Goal: Task Accomplishment & Management: Manage account settings

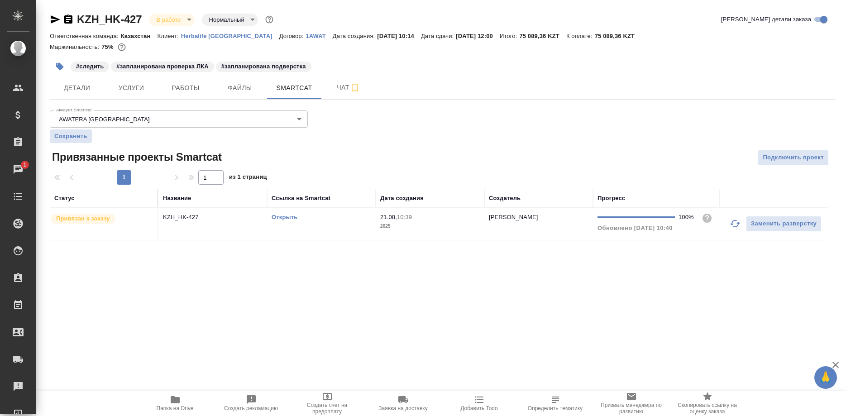
click at [183, 91] on span "Работы" at bounding box center [185, 87] width 43 height 11
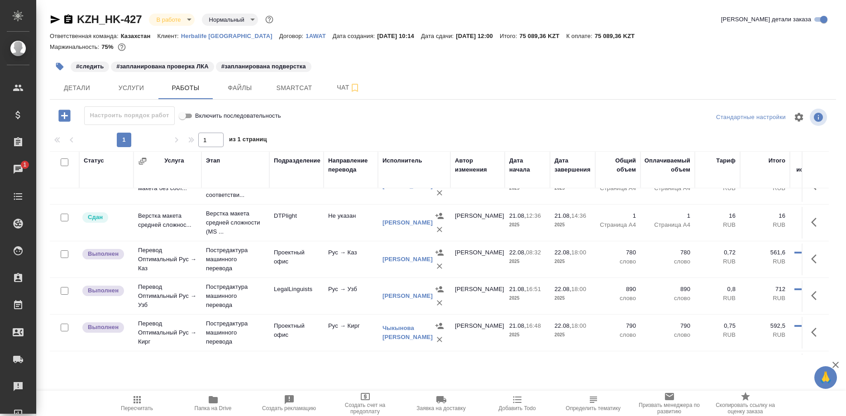
scroll to position [91, 0]
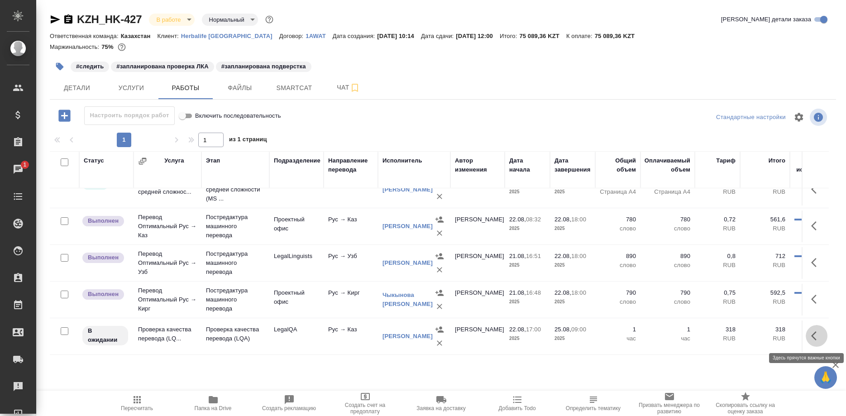
click at [808, 334] on button "button" at bounding box center [817, 336] width 22 height 22
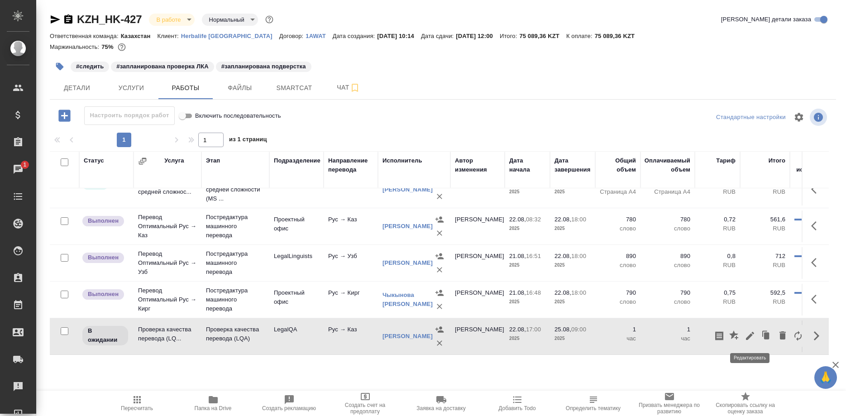
click at [746, 336] on icon "button" at bounding box center [749, 335] width 11 height 11
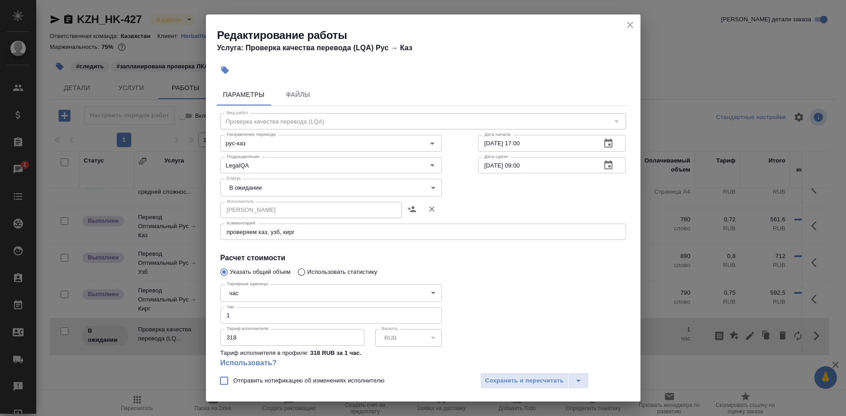
click at [290, 189] on body "🙏 .cls-1 fill:#fff; AWATERA Shirina Sabina Клиенты Спецификации Заказы 1 Чаты T…" at bounding box center [423, 208] width 846 height 416
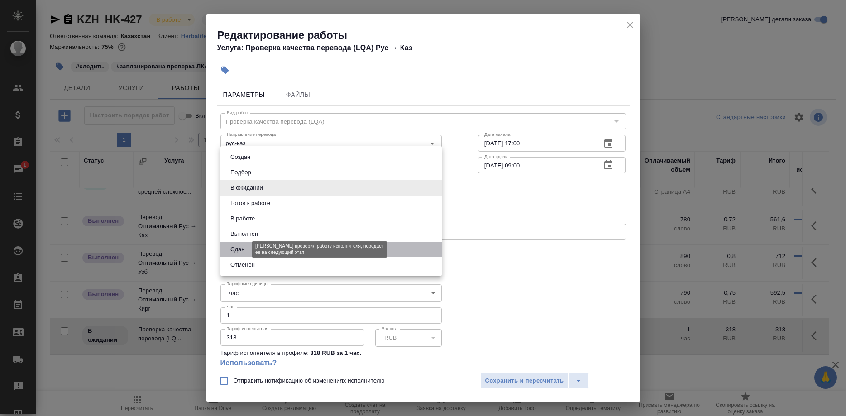
click at [242, 249] on button "Сдан" at bounding box center [237, 249] width 19 height 10
type input "closed"
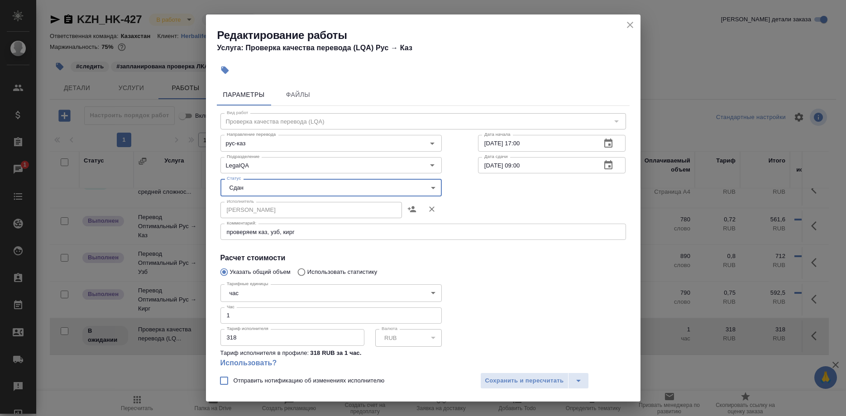
click at [505, 383] on span "Сохранить и пересчитать" at bounding box center [524, 381] width 79 height 10
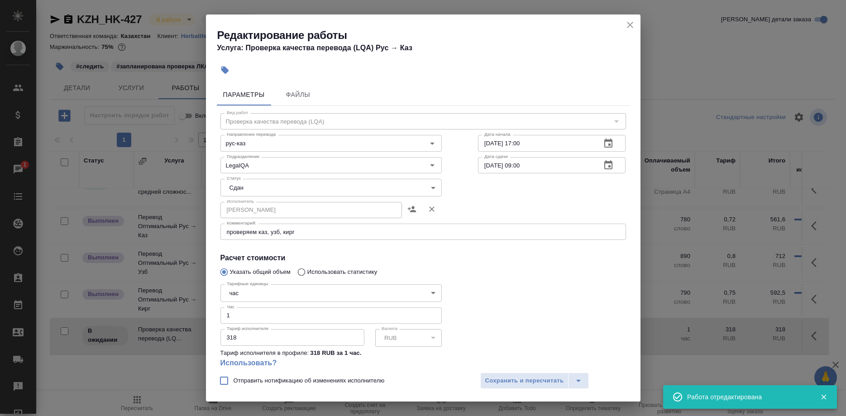
click at [138, 405] on div "Редактирование работы Услуга: Проверка качества перевода (LQA) Рус → Каз Параме…" at bounding box center [423, 208] width 846 height 416
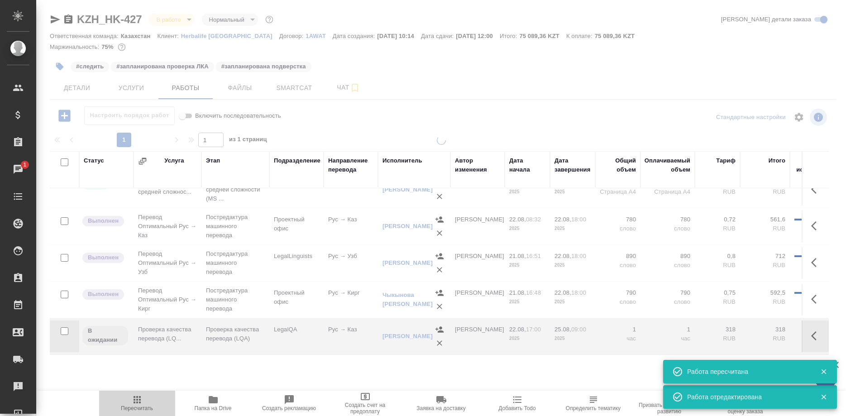
click at [140, 409] on span "Пересчитать" at bounding box center [137, 408] width 32 height 6
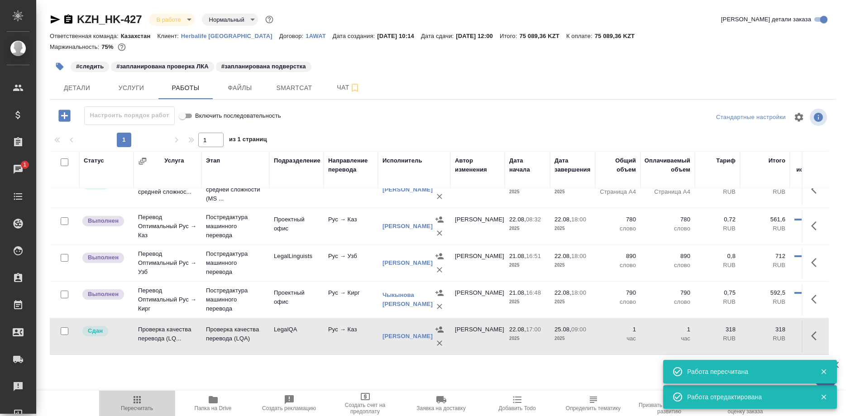
click at [140, 409] on span "Пересчитать" at bounding box center [137, 408] width 32 height 6
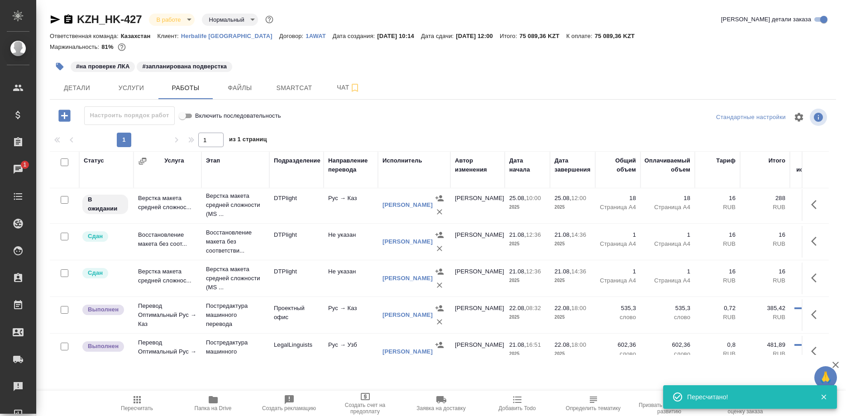
scroll to position [0, 0]
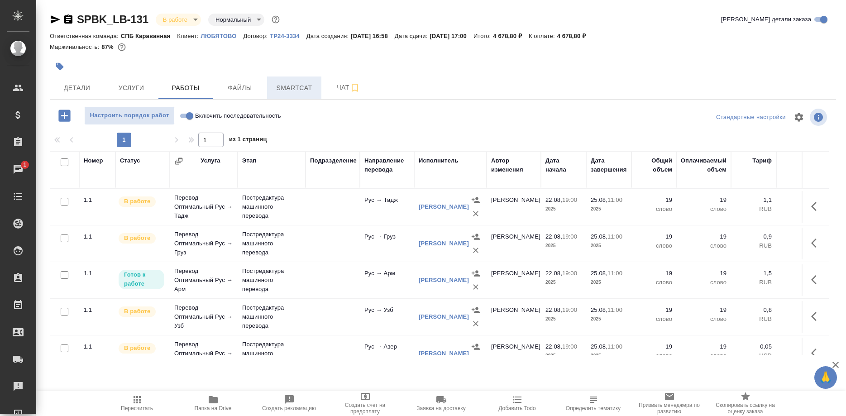
click at [290, 83] on span "Smartcat" at bounding box center [293, 87] width 43 height 11
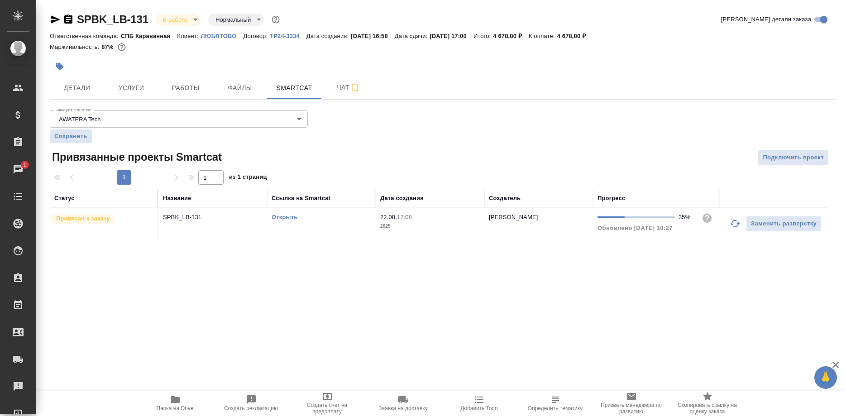
click at [282, 217] on link "Открыть" at bounding box center [285, 217] width 26 height 7
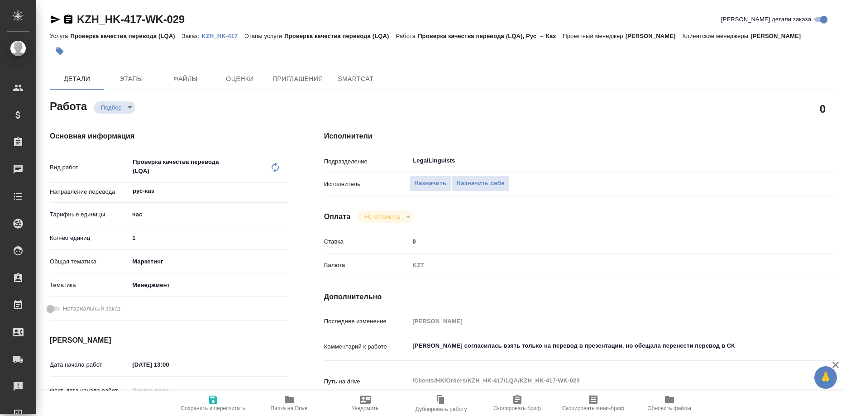
type textarea "x"
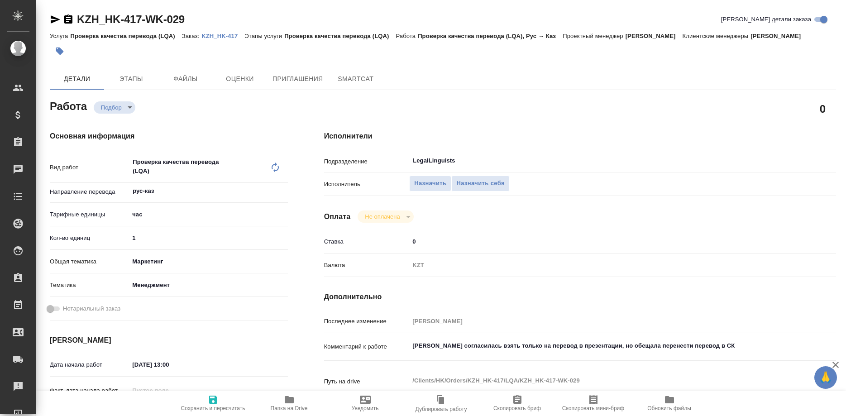
click at [208, 33] on link "KZH_HK-417" at bounding box center [222, 36] width 43 height 8
type textarea "x"
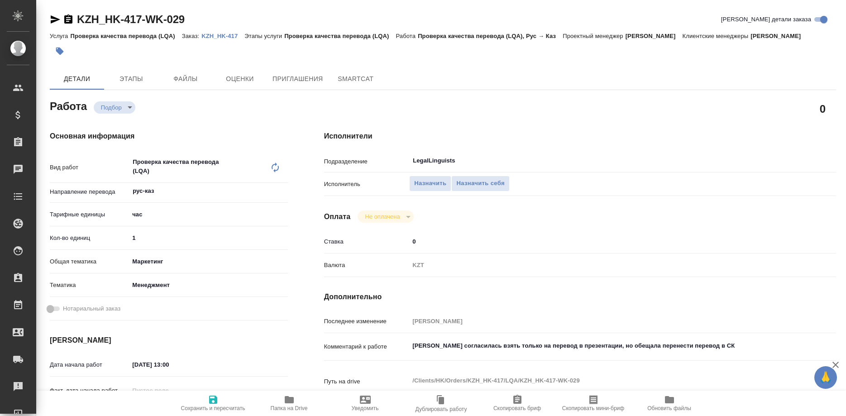
type textarea "x"
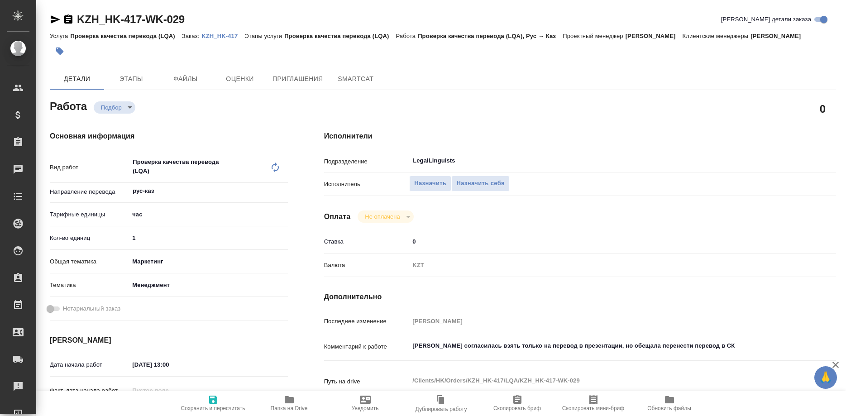
type textarea "x"
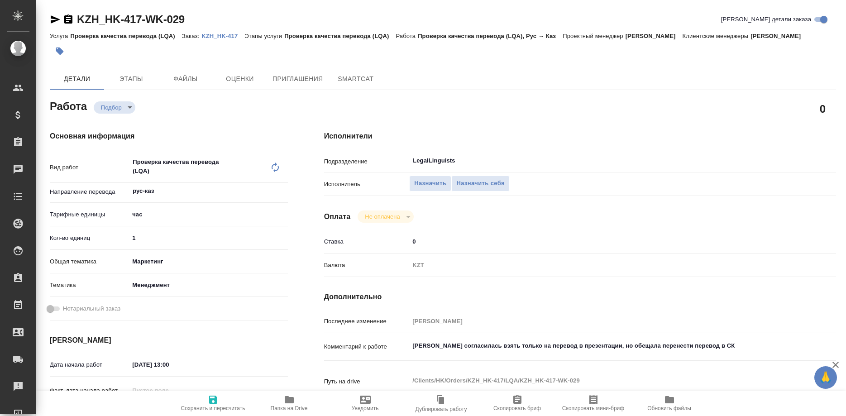
type textarea "x"
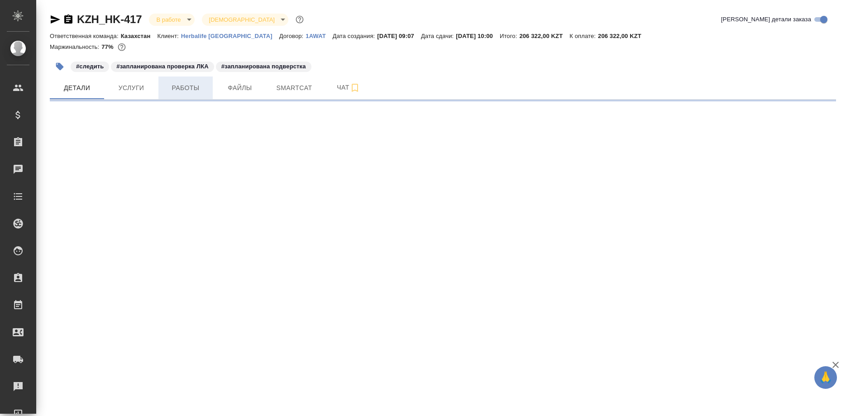
select select "RU"
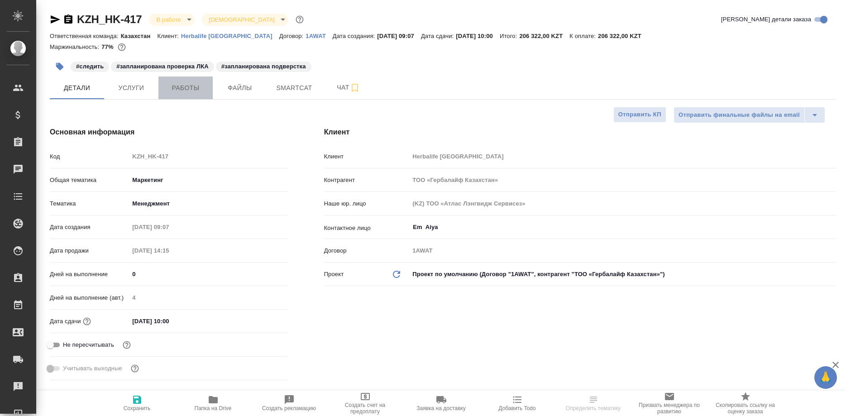
click at [173, 98] on button "Работы" at bounding box center [185, 87] width 54 height 23
type textarea "x"
type input "[PERSON_NAME]"
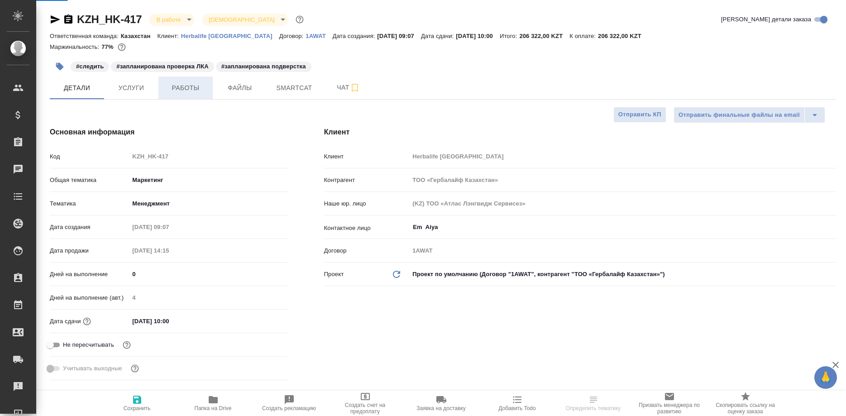
type input "[PERSON_NAME]"
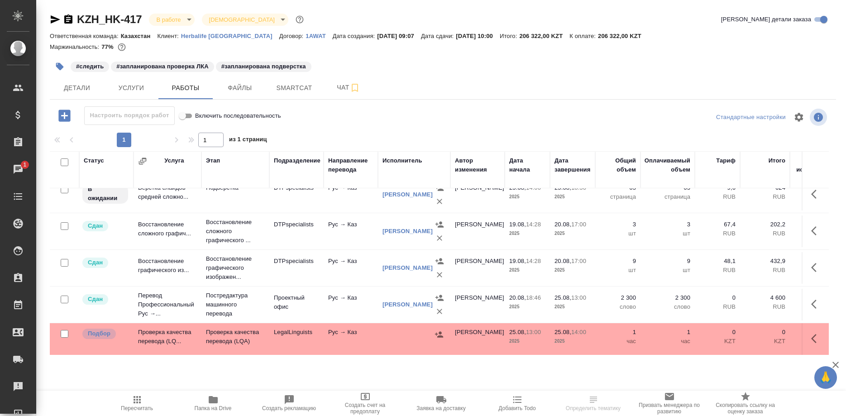
scroll to position [49, 0]
click at [133, 393] on button "Пересчитать" at bounding box center [137, 403] width 76 height 25
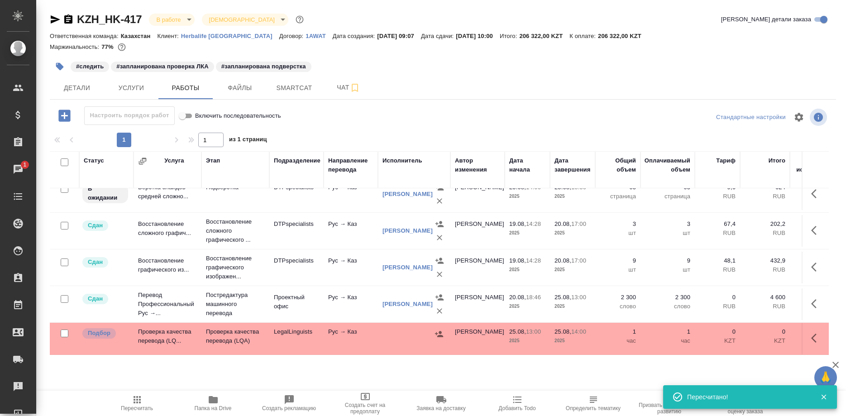
click at [209, 405] on span "Папка на Drive" at bounding box center [213, 408] width 37 height 6
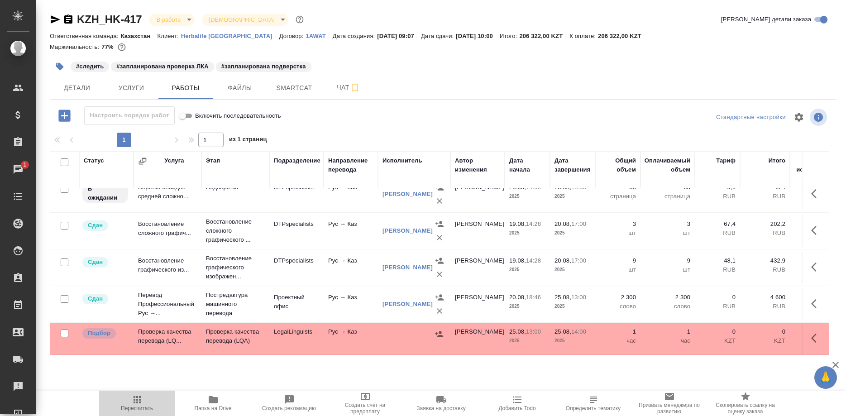
click at [139, 401] on icon "button" at bounding box center [137, 399] width 11 height 11
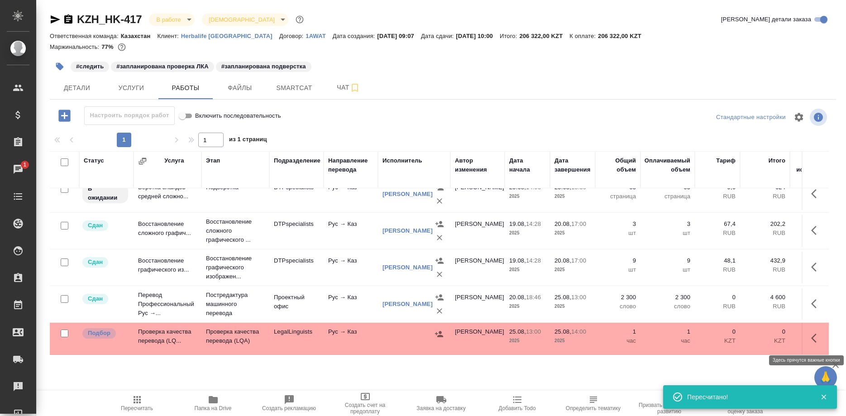
click at [807, 336] on button "button" at bounding box center [817, 338] width 22 height 22
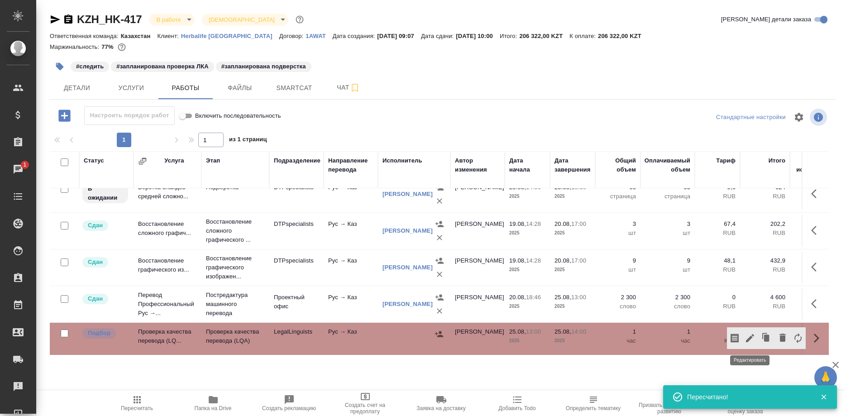
click at [747, 338] on icon "button" at bounding box center [749, 338] width 11 height 11
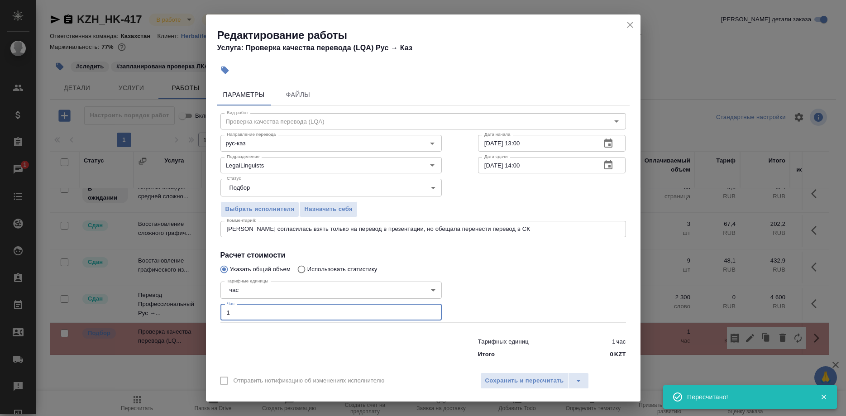
drag, startPoint x: 222, startPoint y: 307, endPoint x: 203, endPoint y: 306, distance: 19.0
click at [220, 306] on input "1" at bounding box center [330, 312] width 221 height 16
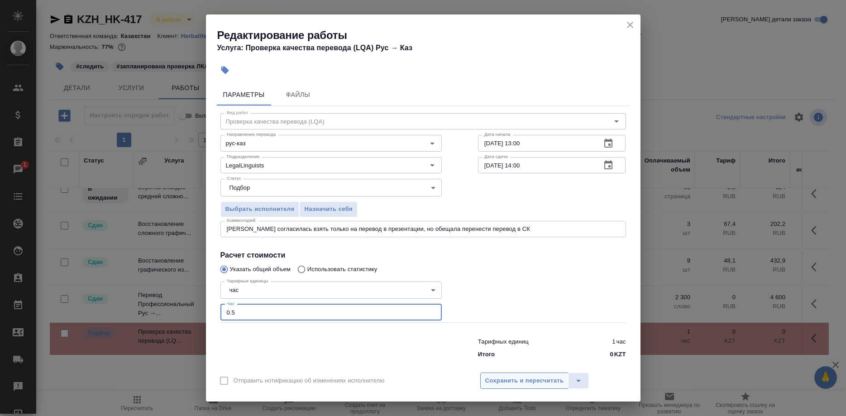
type input "0.5"
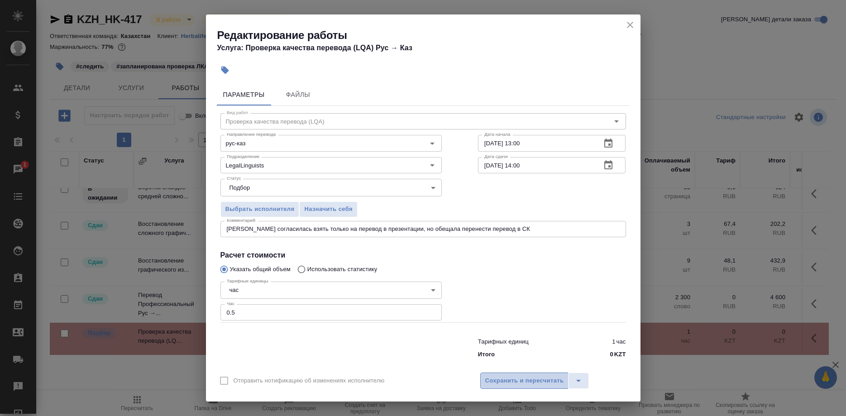
drag, startPoint x: 513, startPoint y: 367, endPoint x: 498, endPoint y: 370, distance: 15.1
click at [514, 372] on button "Сохранить и пересчитать" at bounding box center [524, 380] width 89 height 16
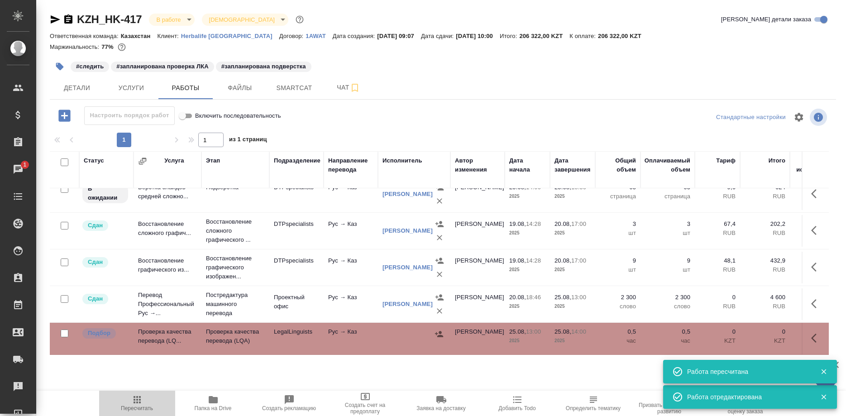
click at [133, 402] on icon "button" at bounding box center [137, 399] width 11 height 11
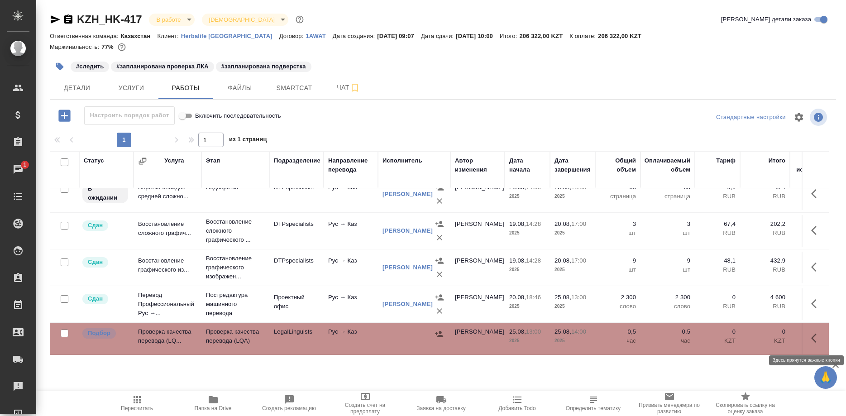
click at [810, 334] on button "button" at bounding box center [817, 338] width 22 height 22
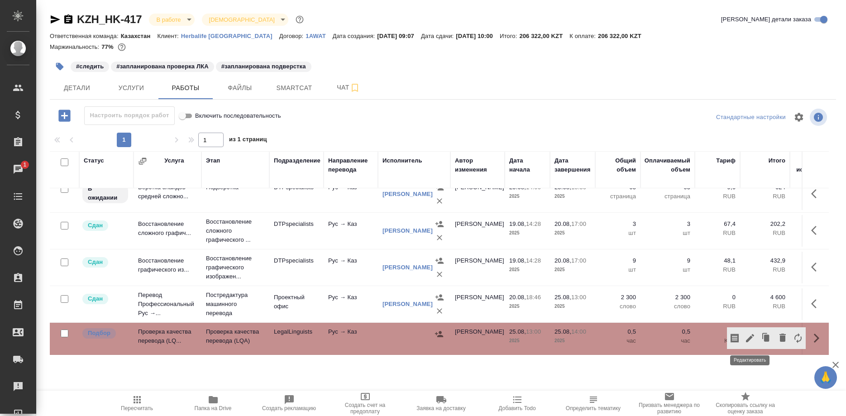
click at [749, 334] on icon "button" at bounding box center [749, 338] width 11 height 11
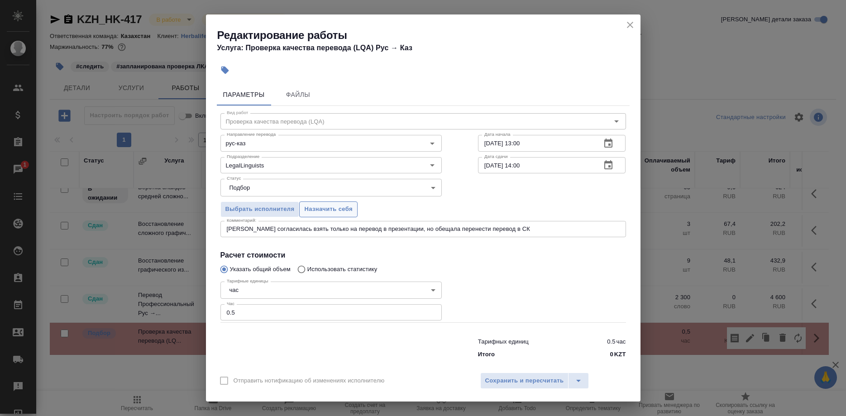
click at [328, 209] on button "Назначить себя" at bounding box center [328, 209] width 58 height 16
click at [486, 376] on span "Сохранить и пересчитать" at bounding box center [524, 381] width 79 height 10
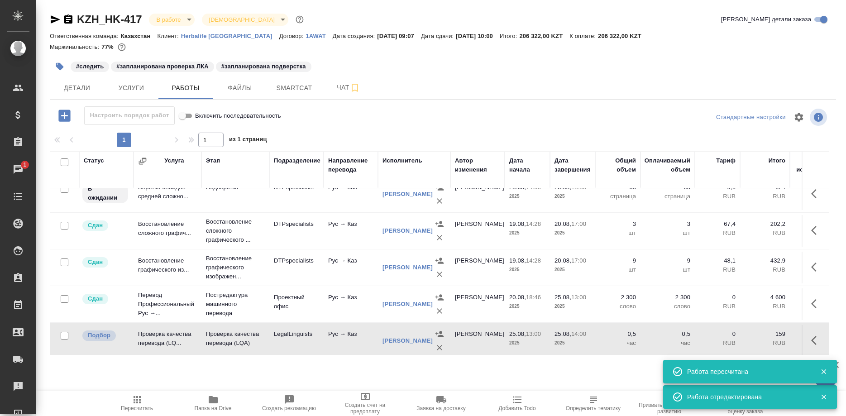
click at [806, 340] on td at bounding box center [814, 341] width 27 height 32
click at [810, 342] on button "button" at bounding box center [817, 340] width 22 height 22
click at [745, 338] on icon "button" at bounding box center [749, 340] width 11 height 11
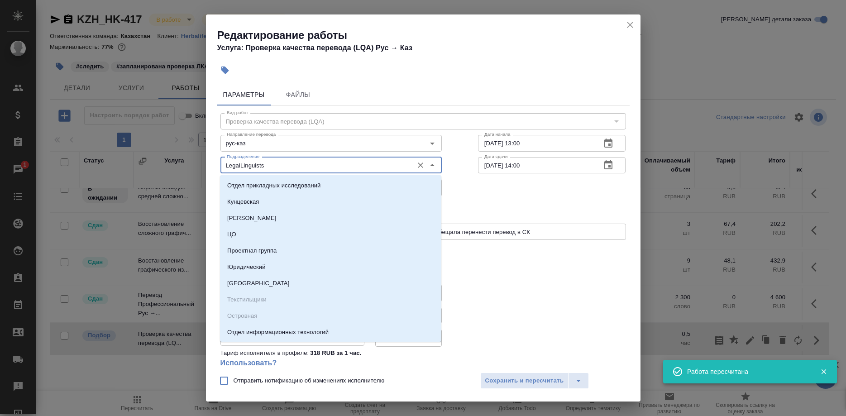
click at [300, 160] on input "LegalLinguists" at bounding box center [316, 165] width 186 height 11
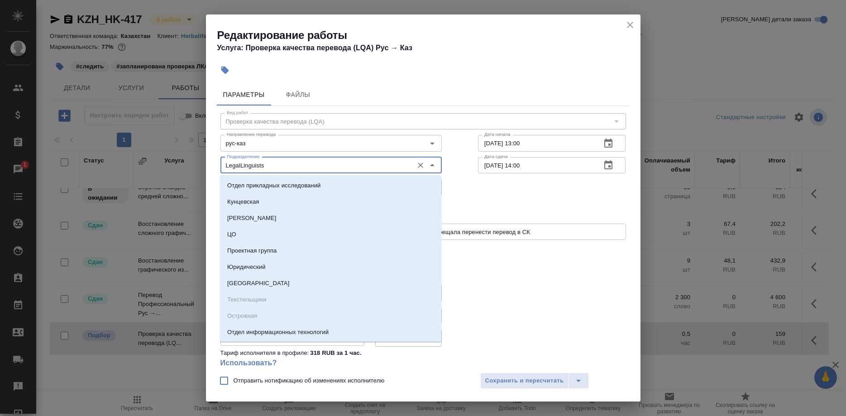
click at [317, 160] on input "LegalLinguists" at bounding box center [316, 165] width 186 height 11
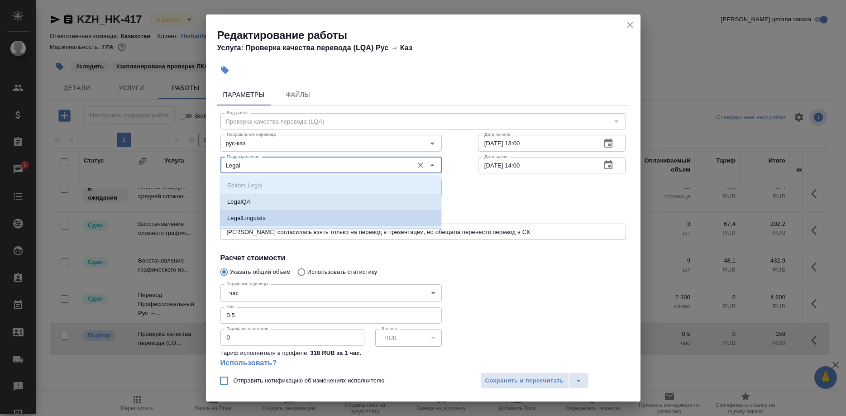
click at [257, 200] on li "LegalQA" at bounding box center [330, 202] width 221 height 16
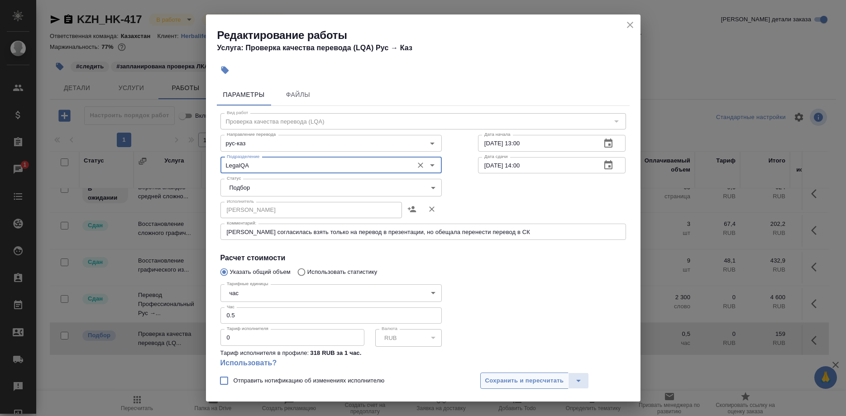
type input "LegalQA"
click at [508, 382] on span "Сохранить и пересчитать" at bounding box center [524, 381] width 79 height 10
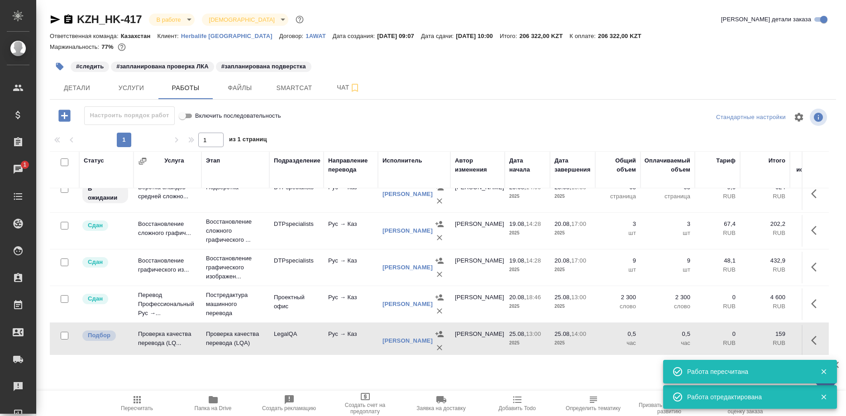
click at [139, 401] on icon "button" at bounding box center [137, 399] width 11 height 11
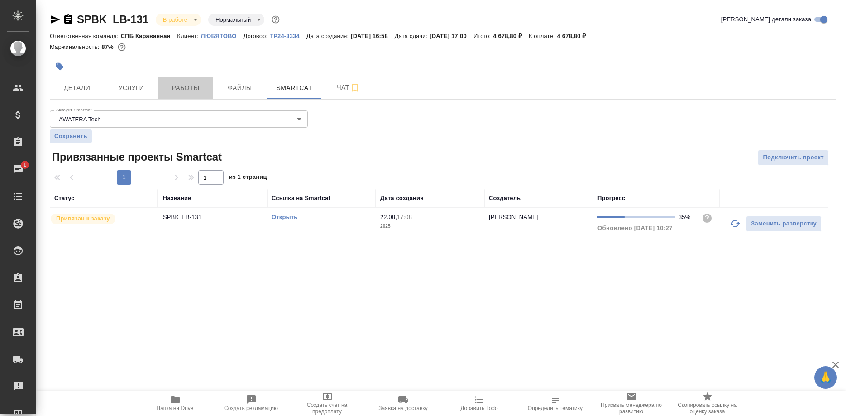
click at [187, 86] on span "Работы" at bounding box center [185, 87] width 43 height 11
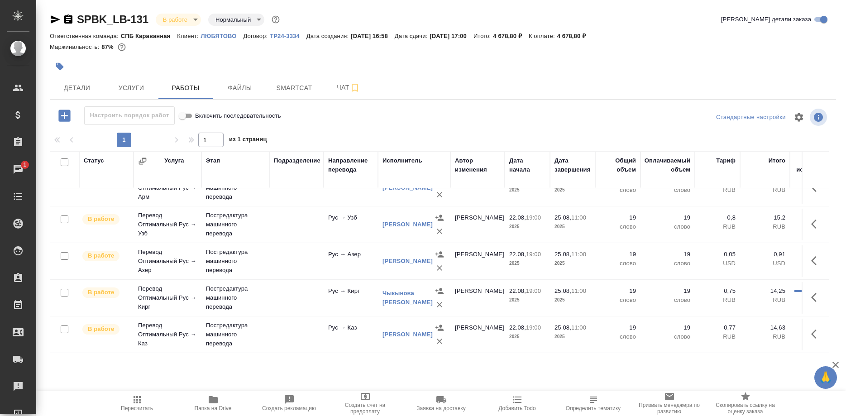
scroll to position [138, 0]
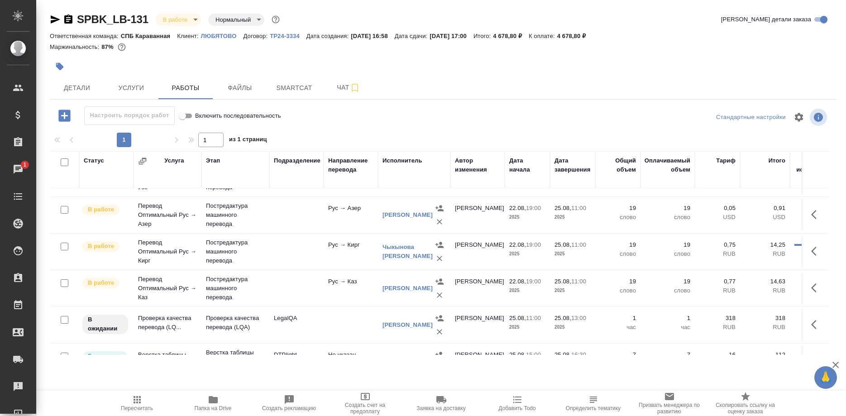
click at [140, 404] on icon "button" at bounding box center [137, 399] width 11 height 11
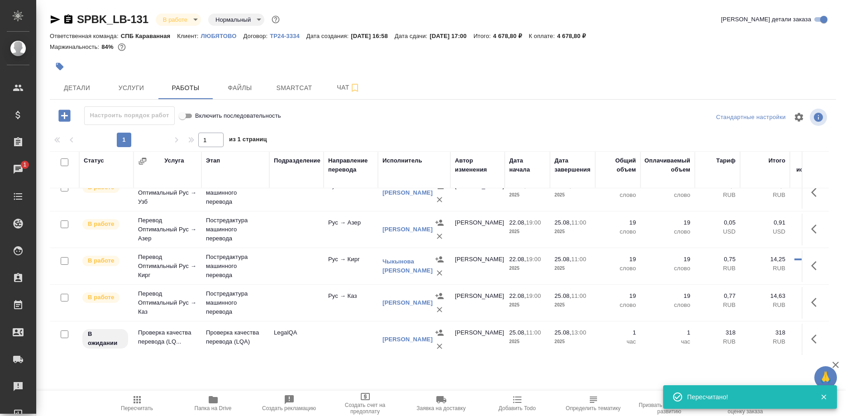
scroll to position [164, 0]
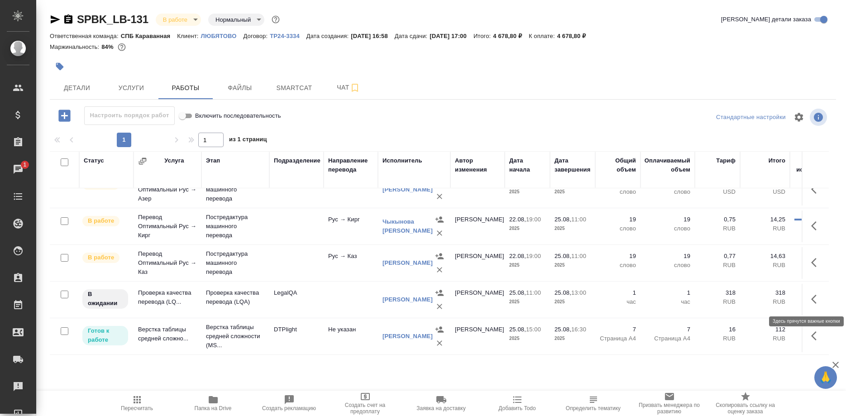
click at [810, 298] on button "button" at bounding box center [817, 299] width 22 height 22
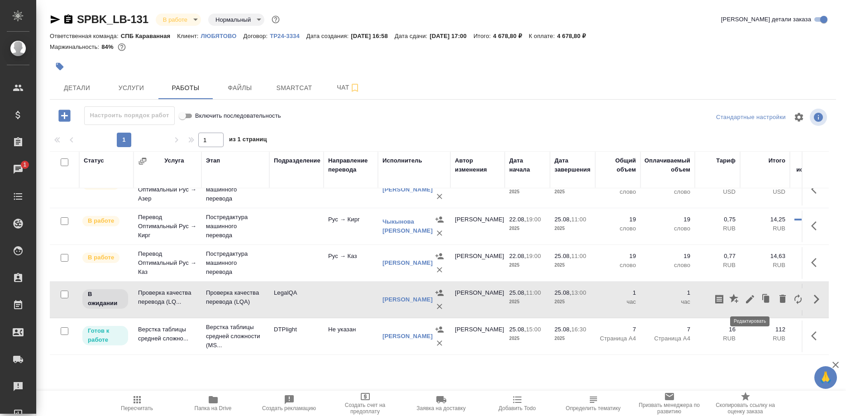
click at [743, 299] on button "button" at bounding box center [749, 299] width 15 height 22
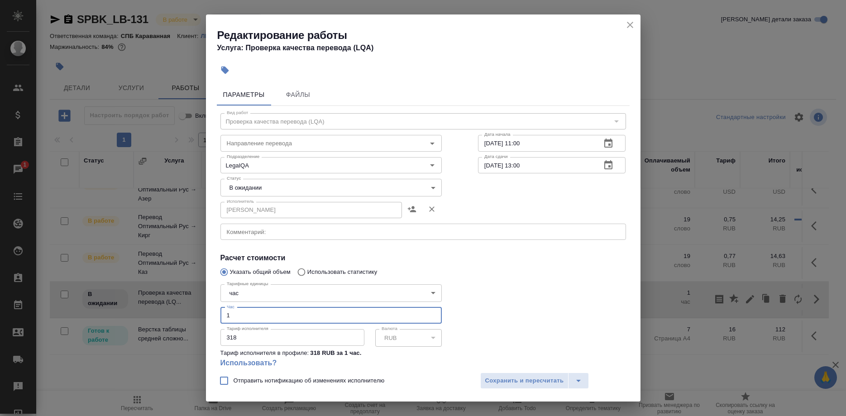
drag, startPoint x: 212, startPoint y: 301, endPoint x: 185, endPoint y: 304, distance: 27.3
click at [220, 307] on input "1" at bounding box center [330, 315] width 221 height 16
type input "0.75"
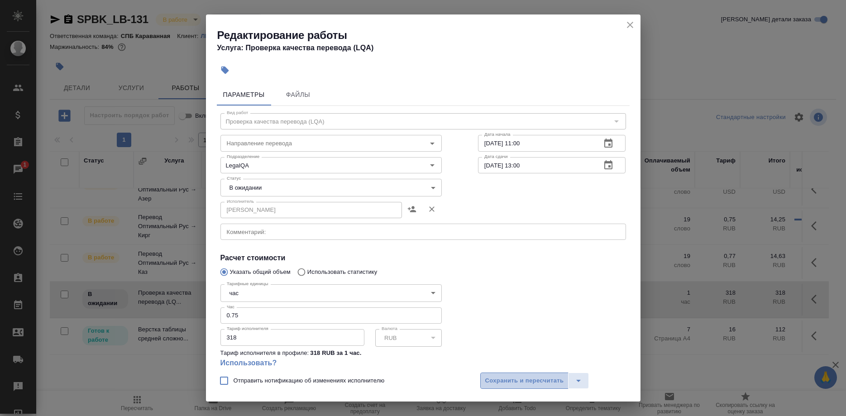
click at [500, 380] on span "Сохранить и пересчитать" at bounding box center [524, 381] width 79 height 10
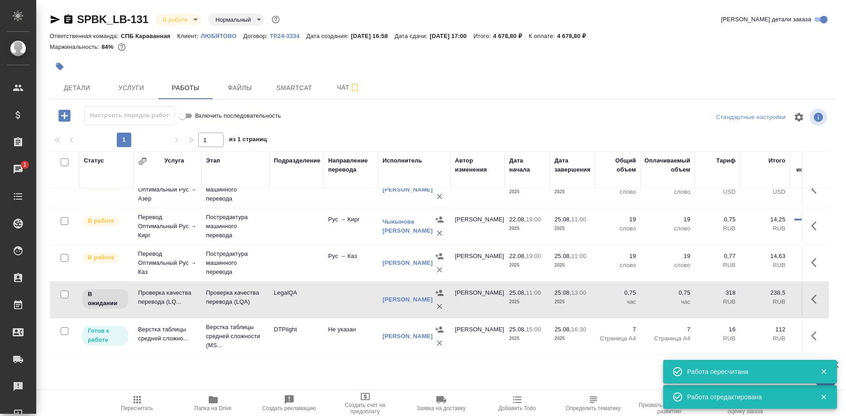
click at [139, 393] on button "Пересчитать" at bounding box center [137, 403] width 76 height 25
click at [808, 300] on button "button" at bounding box center [817, 299] width 22 height 22
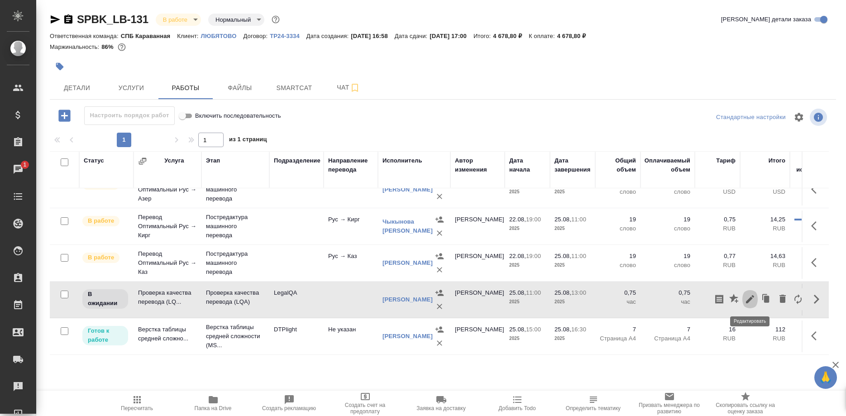
click at [748, 301] on icon "button" at bounding box center [750, 299] width 8 height 8
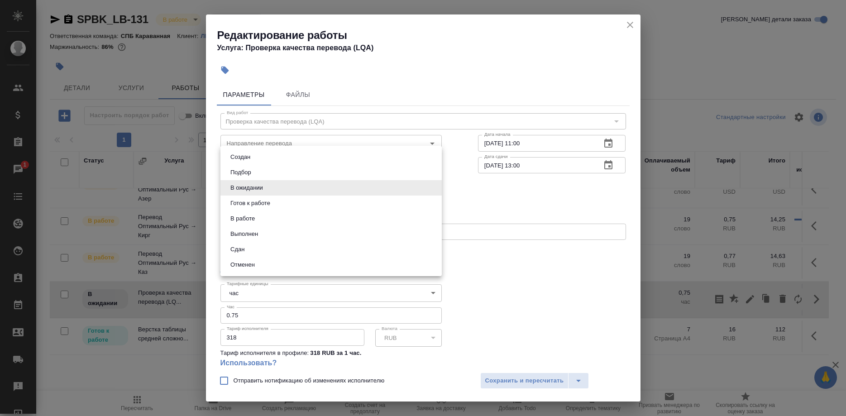
click at [267, 193] on body "🙏 .cls-1 fill:#fff; AWATERA Shirina Sabina Клиенты Спецификации Заказы 1 Чаты T…" at bounding box center [423, 208] width 846 height 416
click at [240, 249] on button "Сдан" at bounding box center [237, 249] width 19 height 10
type input "closed"
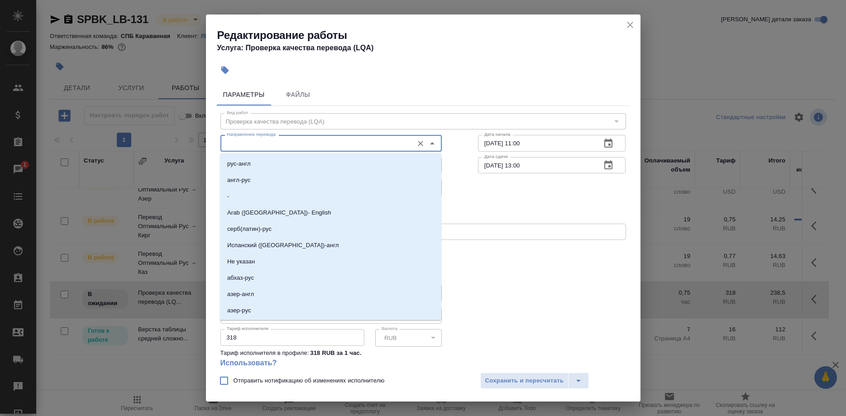
click at [273, 141] on input "Направление перевода" at bounding box center [316, 143] width 186 height 11
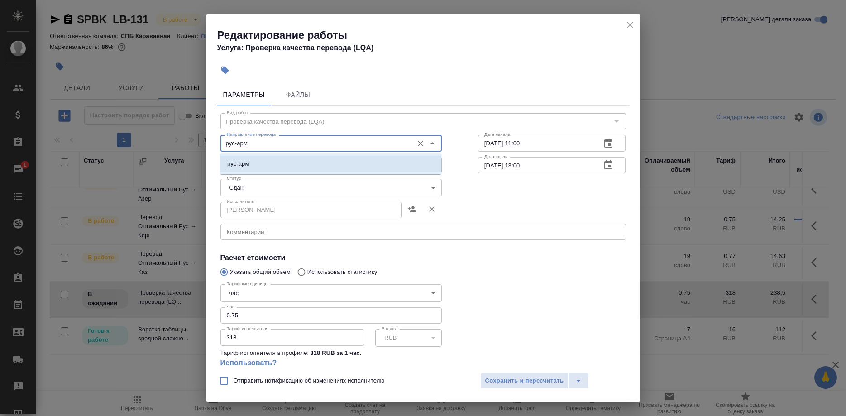
click at [232, 158] on li "рус-арм" at bounding box center [330, 164] width 221 height 16
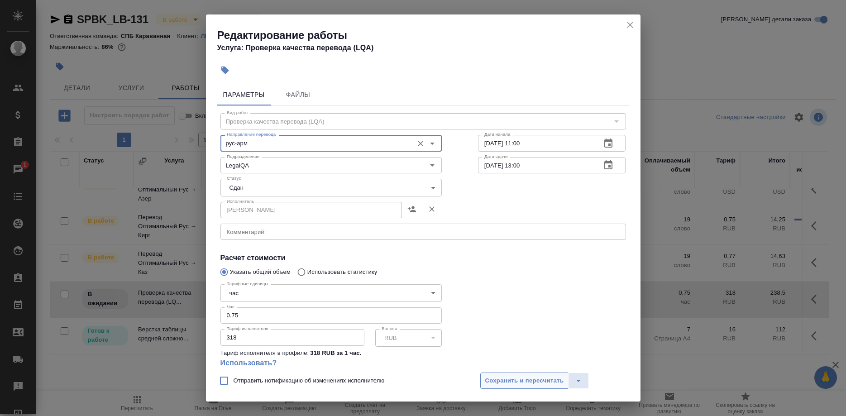
type input "рус-арм"
click at [501, 377] on span "Сохранить и пересчитать" at bounding box center [524, 381] width 79 height 10
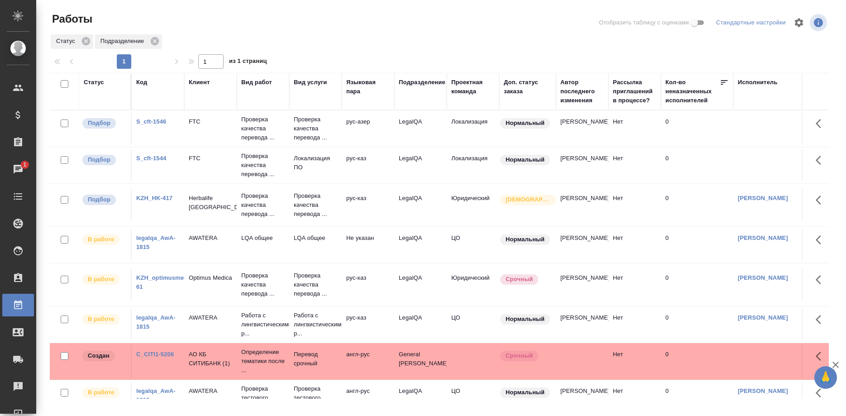
click at [164, 198] on link "KZH_HK-417" at bounding box center [154, 198] width 36 height 7
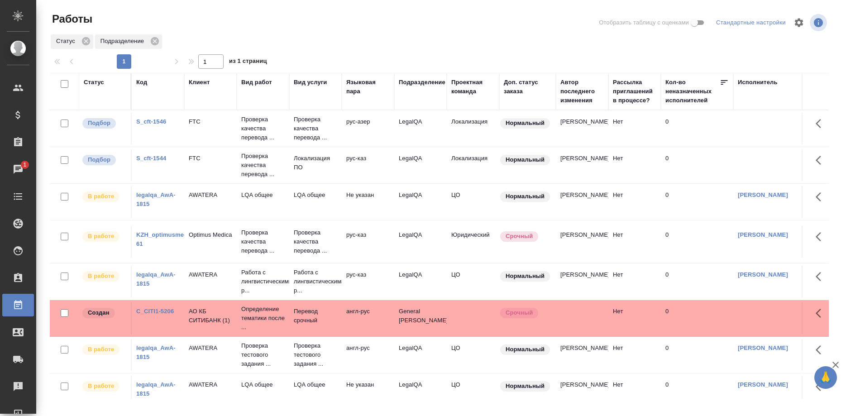
click at [154, 122] on link "S_cft-1546" at bounding box center [151, 121] width 30 height 7
click at [154, 158] on link "S_cft-1544" at bounding box center [151, 158] width 30 height 7
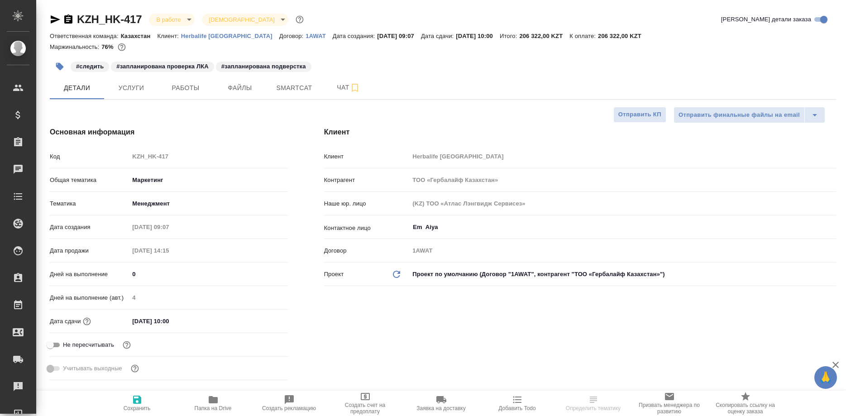
select select "RU"
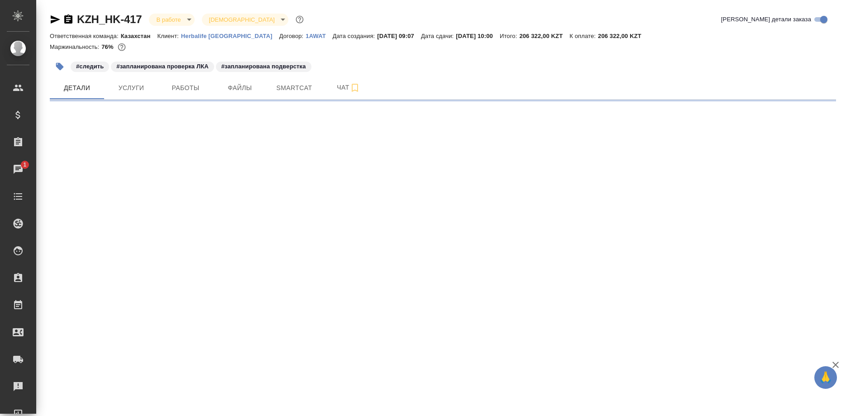
select select "RU"
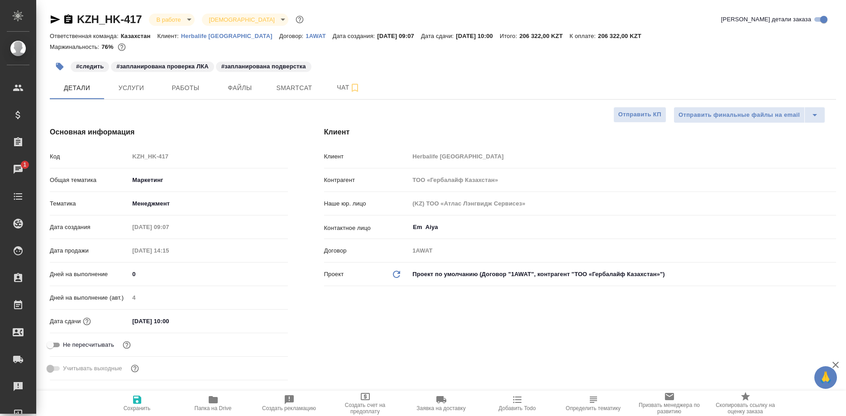
type textarea "x"
click at [191, 89] on span "Работы" at bounding box center [185, 87] width 43 height 11
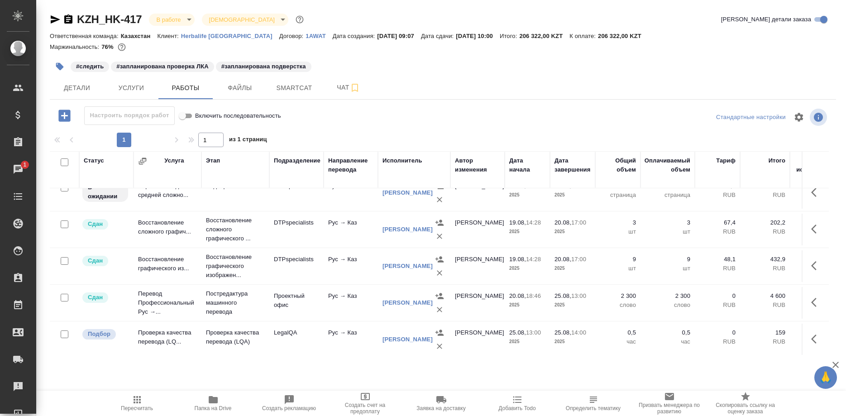
scroll to position [54, 0]
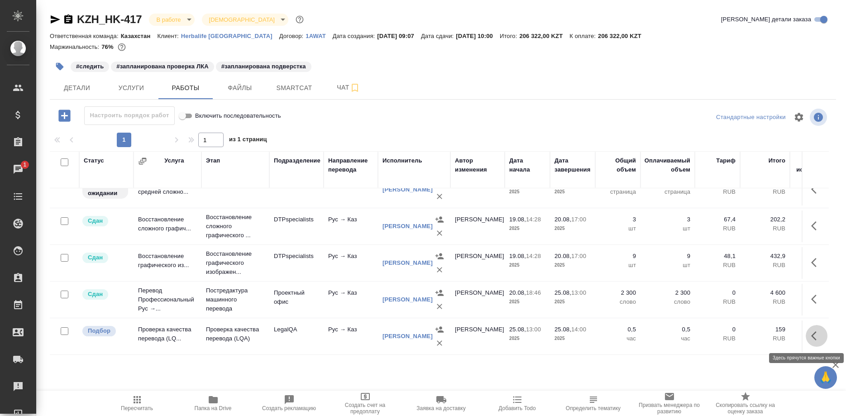
click at [810, 335] on button "button" at bounding box center [817, 336] width 22 height 22
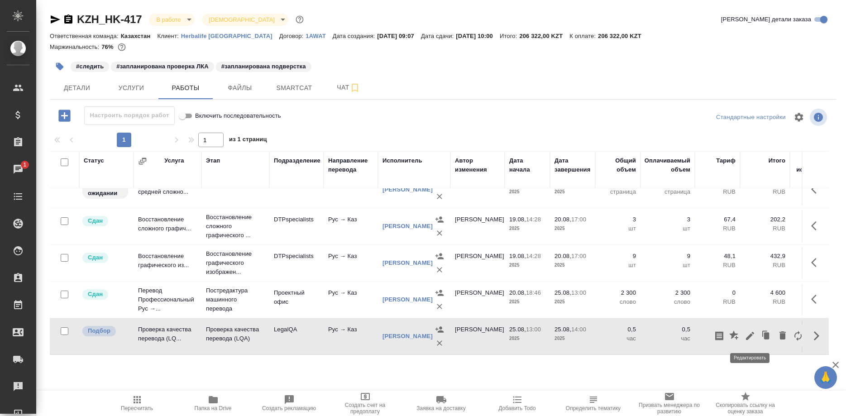
click at [746, 336] on icon "button" at bounding box center [749, 335] width 11 height 11
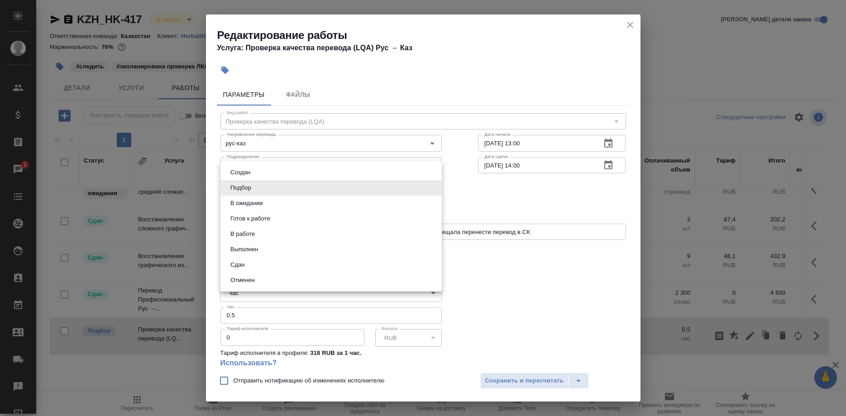
click at [334, 188] on body "🙏 .cls-1 fill:#fff; AWATERA Shirina Sabina Клиенты Спецификации Заказы 1 Чаты T…" at bounding box center [423, 208] width 846 height 416
click at [235, 265] on button "Сдан" at bounding box center [237, 265] width 19 height 10
type input "closed"
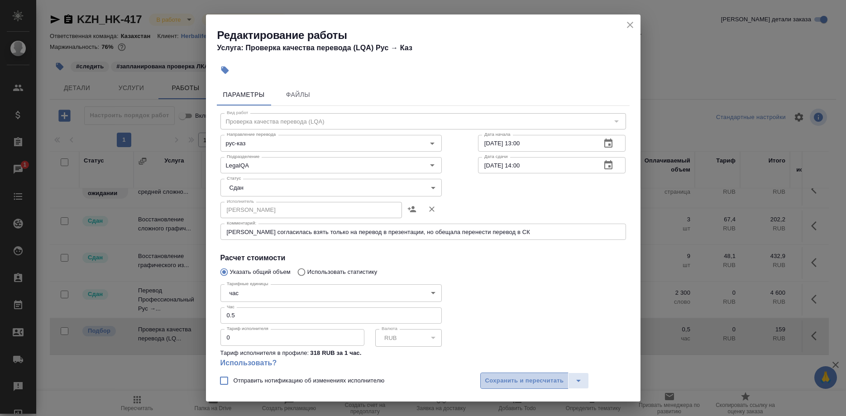
click at [491, 380] on span "Сохранить и пересчитать" at bounding box center [524, 381] width 79 height 10
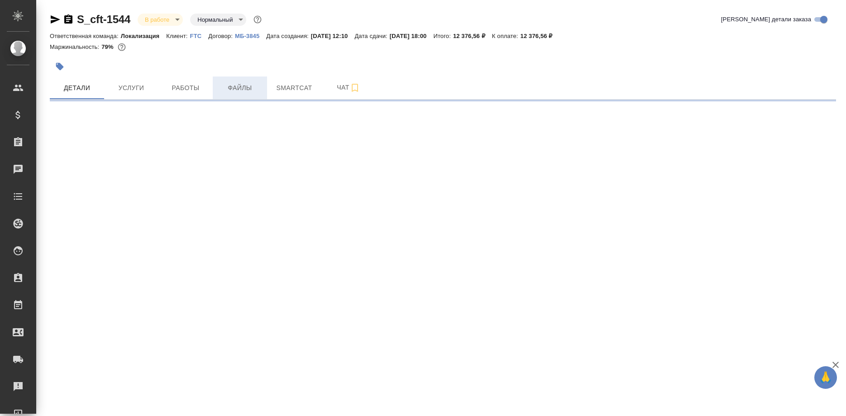
select select "RU"
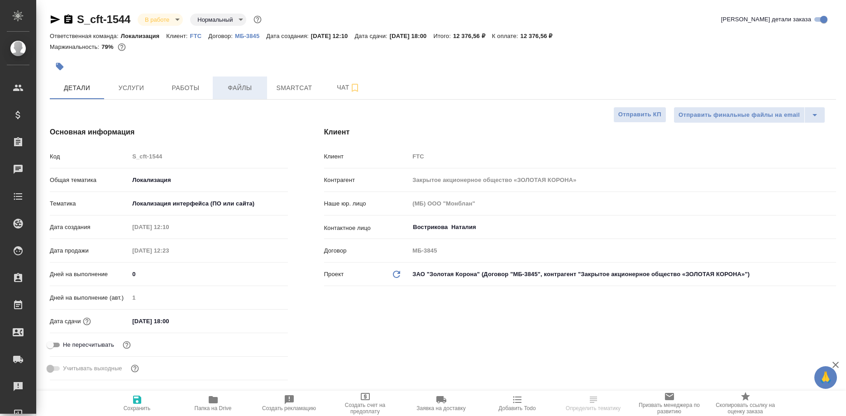
type textarea "x"
click at [185, 87] on span "Работы" at bounding box center [185, 87] width 43 height 11
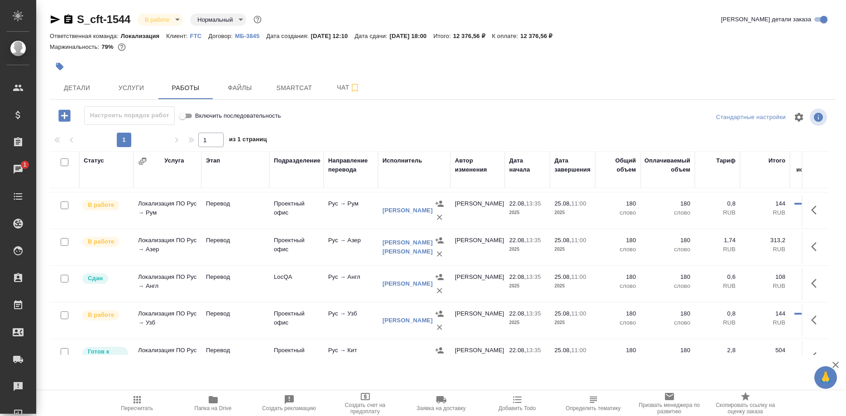
scroll to position [196, 0]
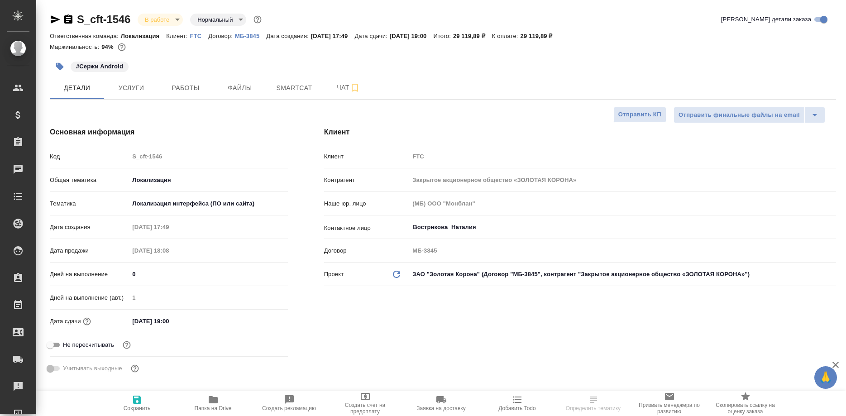
select select "RU"
type textarea "x"
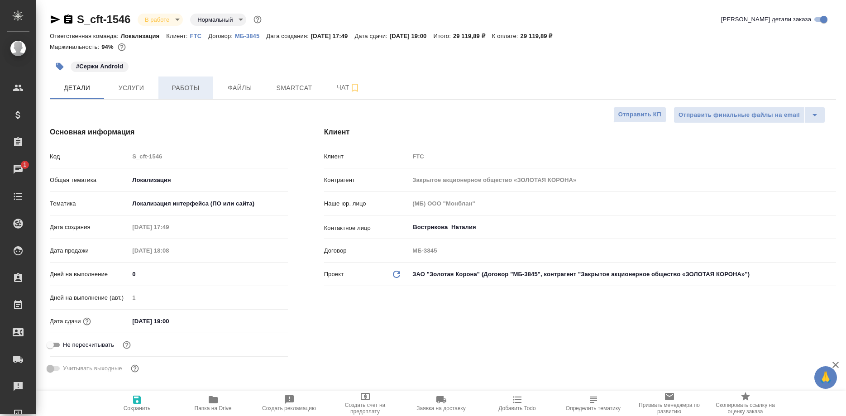
click at [182, 84] on span "Работы" at bounding box center [185, 87] width 43 height 11
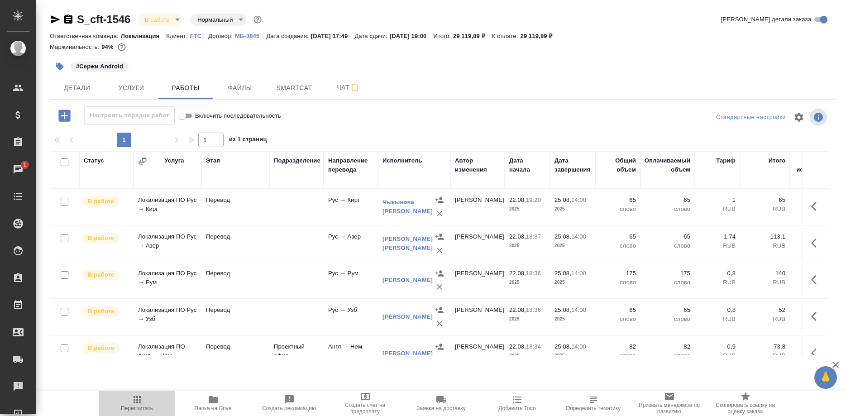
click at [139, 404] on icon "button" at bounding box center [137, 399] width 11 height 11
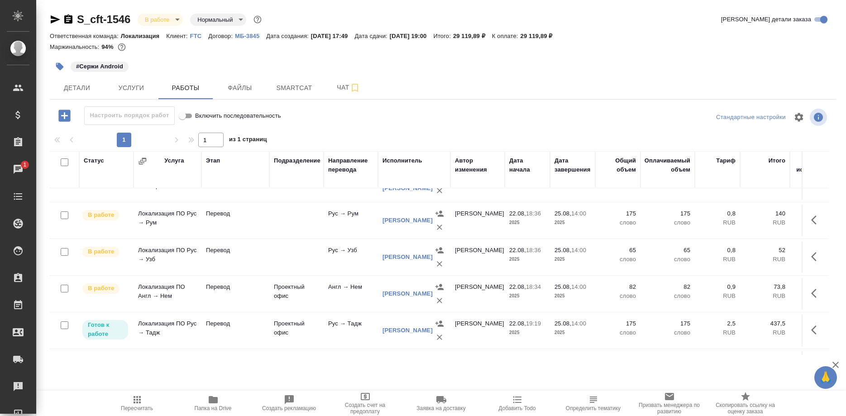
scroll to position [57, 0]
click at [277, 79] on button "Smartcat" at bounding box center [294, 87] width 54 height 23
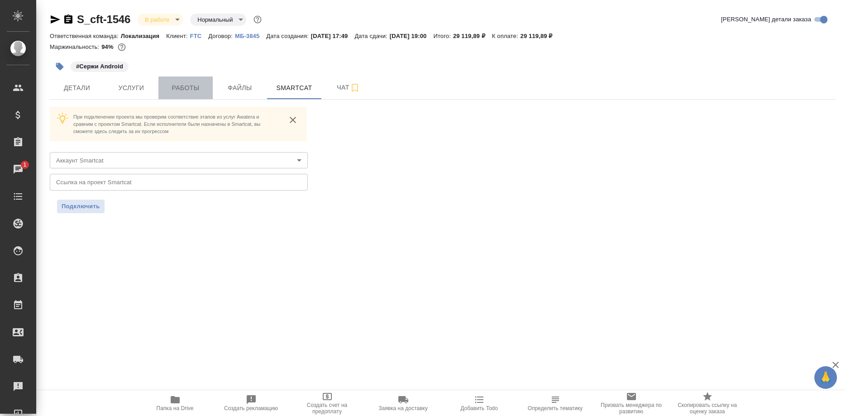
click at [171, 86] on span "Работы" at bounding box center [185, 87] width 43 height 11
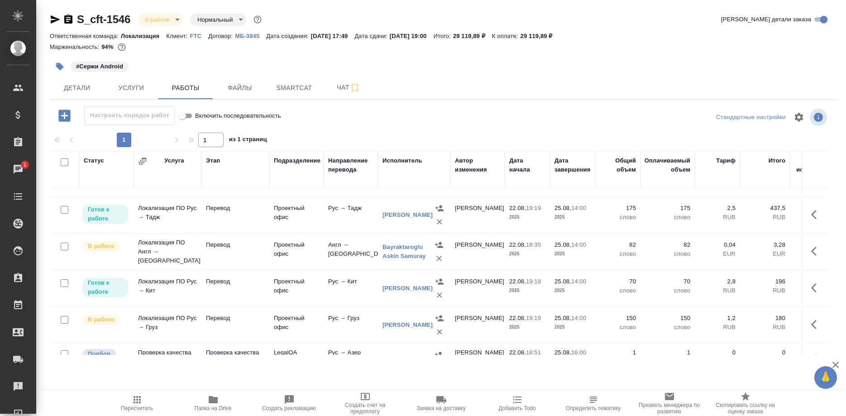
scroll to position [185, 0]
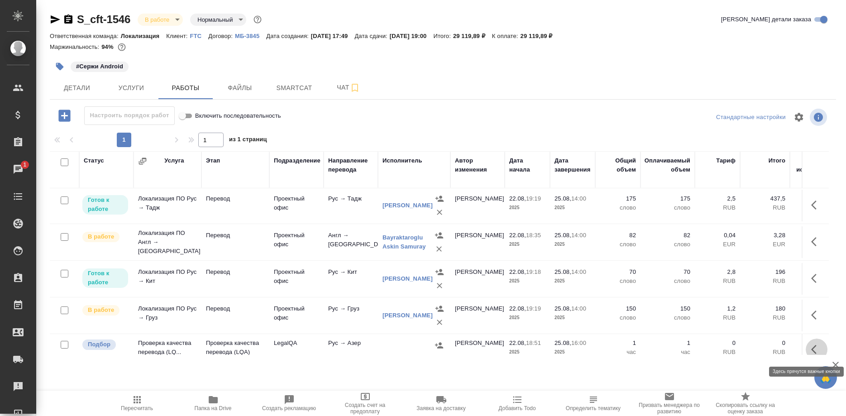
click at [812, 349] on icon "button" at bounding box center [813, 349] width 5 height 9
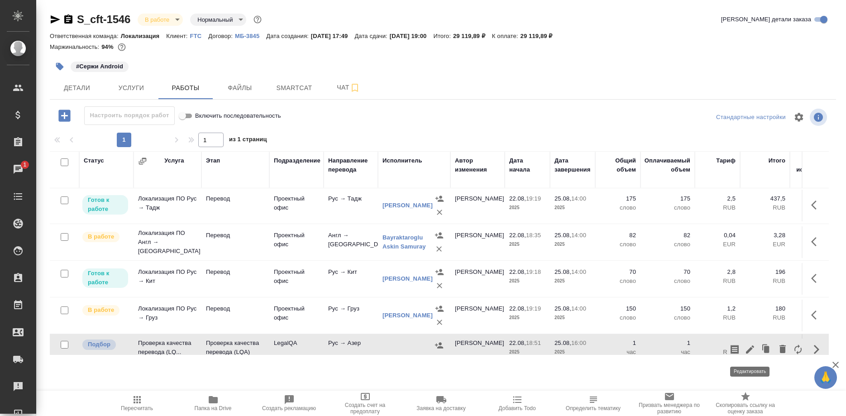
click at [748, 345] on icon "button" at bounding box center [749, 349] width 11 height 11
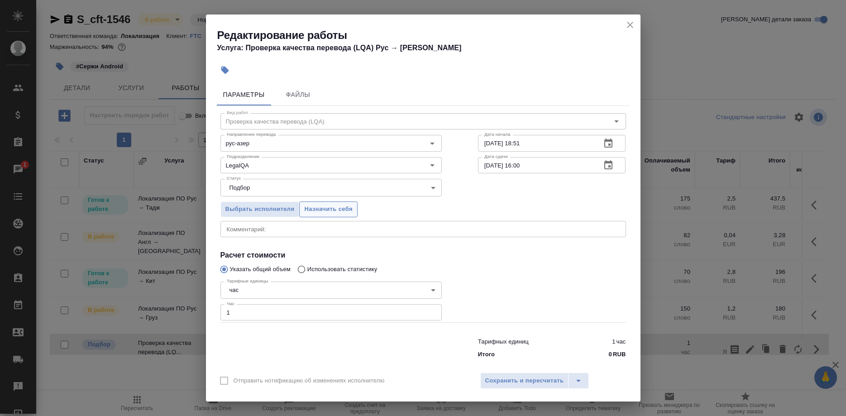
click at [323, 213] on span "Назначить себя" at bounding box center [328, 209] width 48 height 10
click at [503, 376] on span "Сохранить и пересчитать" at bounding box center [524, 381] width 79 height 10
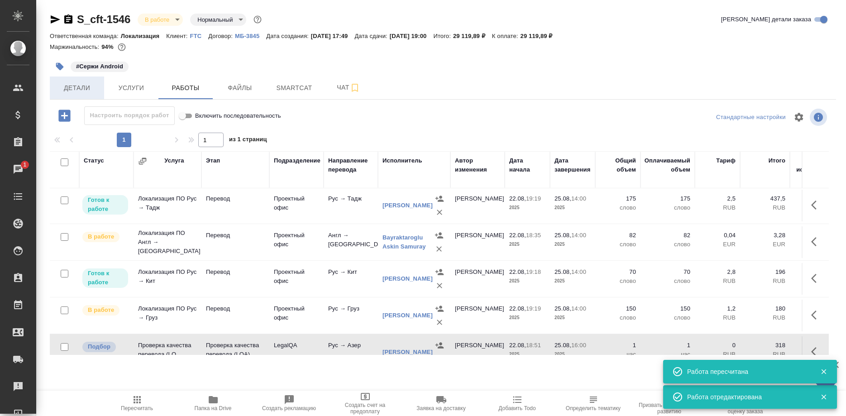
click at [79, 86] on span "Детали" at bounding box center [76, 87] width 43 height 11
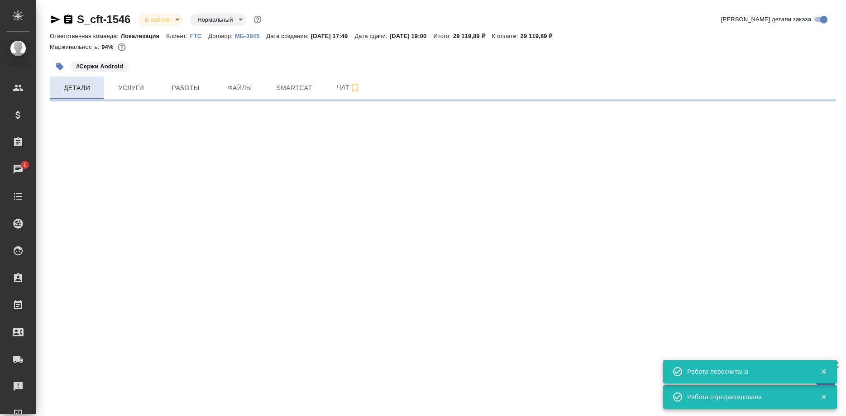
select select "RU"
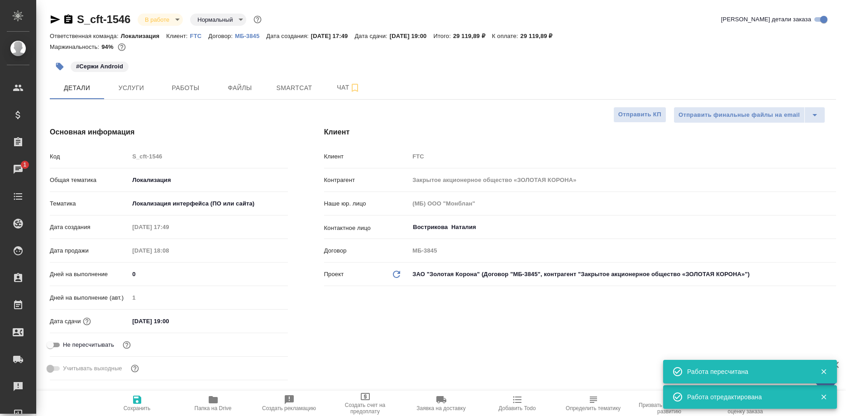
type textarea "x"
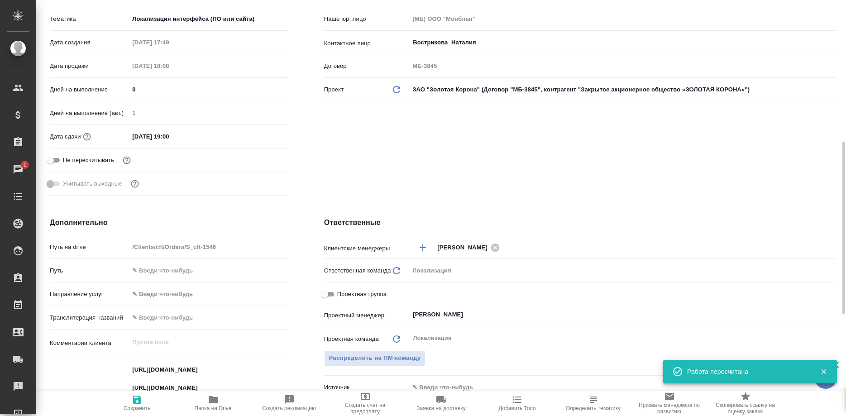
scroll to position [323, 0]
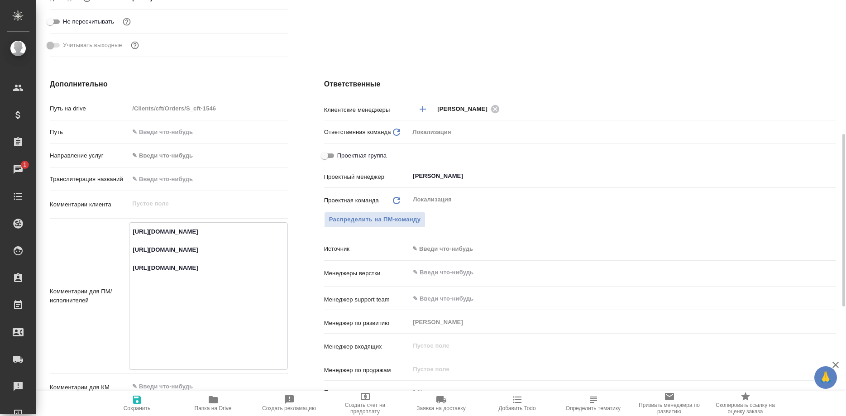
drag, startPoint x: 256, startPoint y: 248, endPoint x: 122, endPoint y: 232, distance: 134.9
click at [129, 232] on textarea "https://smartcat.com/projects/83fbdc97-7f3c-4db6-867b-8ebb96f778bc/files?target…" at bounding box center [207, 295] width 157 height 142
type textarea "x"
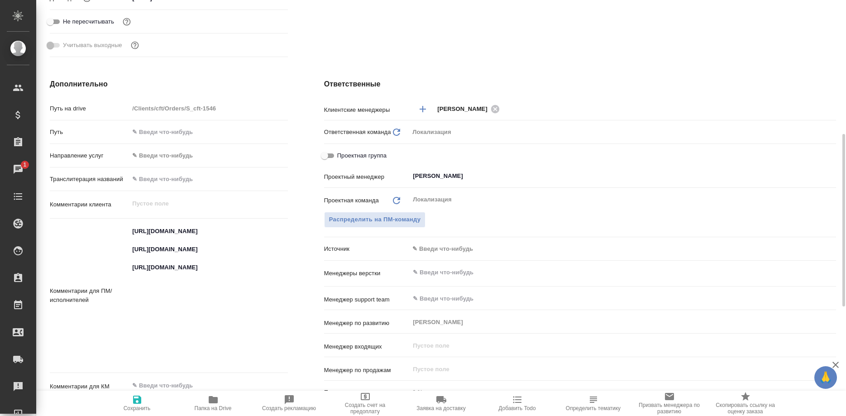
type textarea "x"
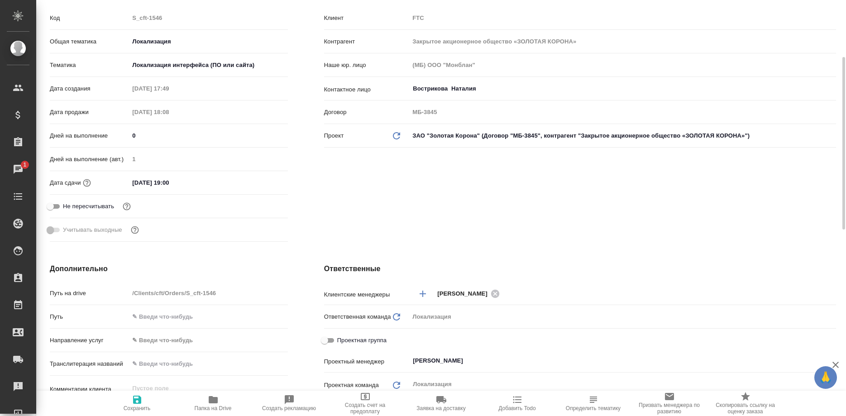
scroll to position [0, 0]
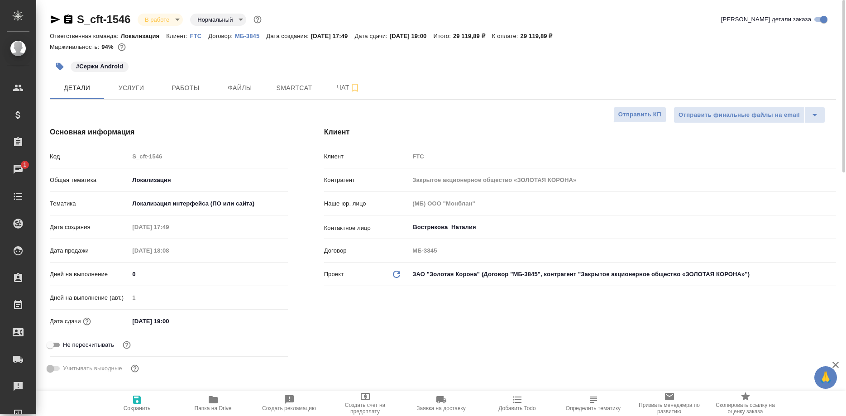
type textarea "x"
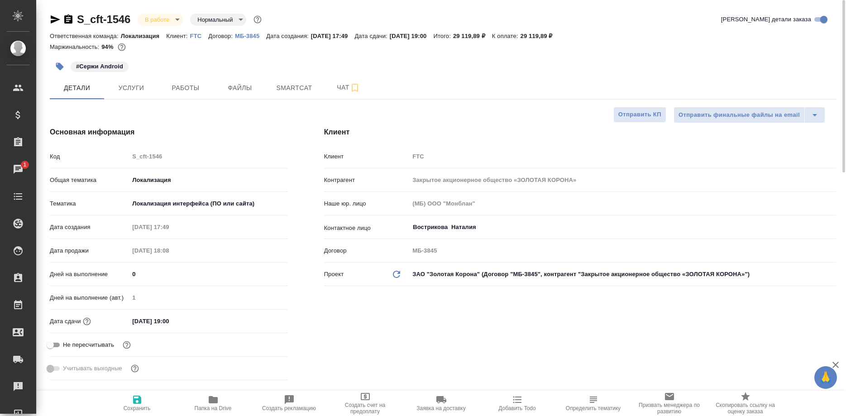
type textarea "x"
click at [202, 84] on span "Работы" at bounding box center [185, 87] width 43 height 11
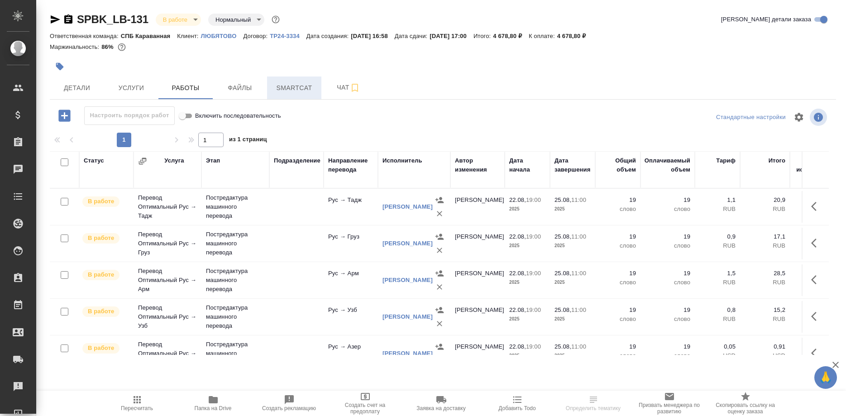
click at [296, 90] on span "Smartcat" at bounding box center [293, 87] width 43 height 11
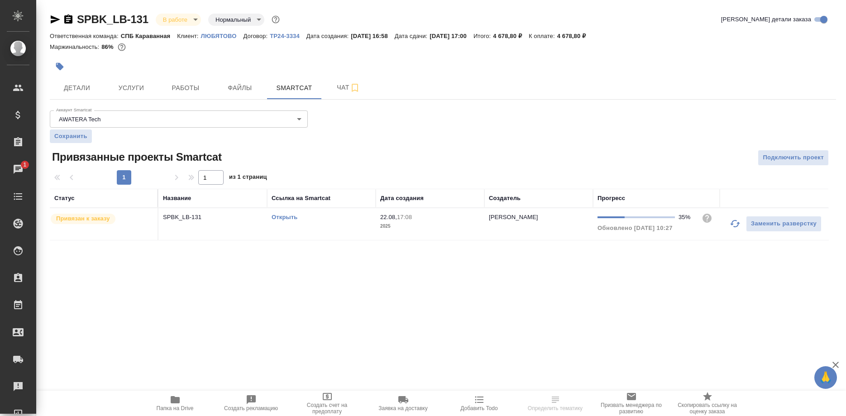
click at [285, 216] on link "Открыть" at bounding box center [285, 217] width 26 height 7
click at [14, 169] on div "Чаты" at bounding box center [6, 169] width 23 height 14
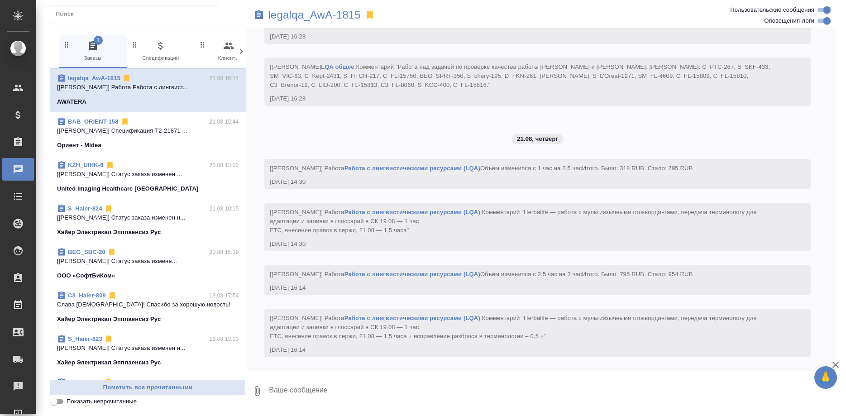
scroll to position [9175, 0]
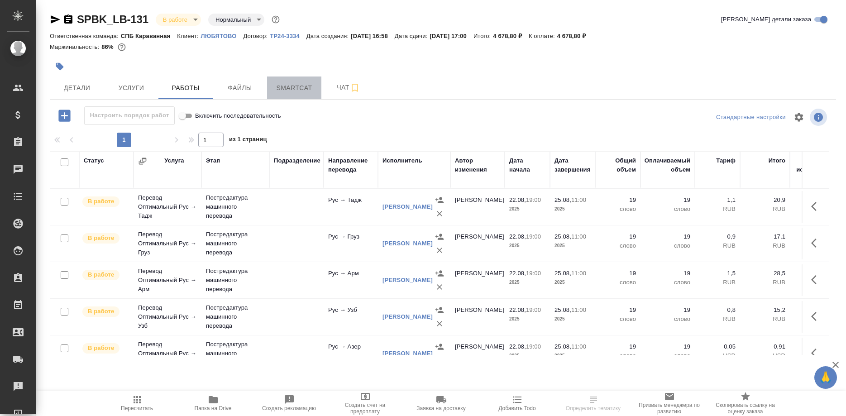
click at [296, 92] on span "Smartcat" at bounding box center [293, 87] width 43 height 11
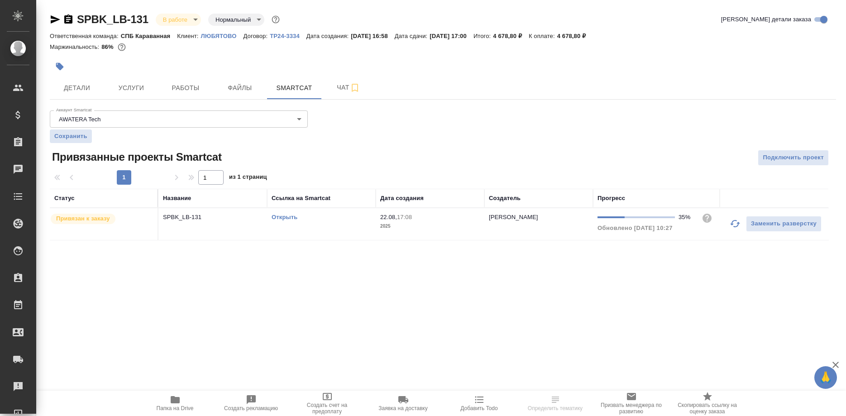
click at [280, 216] on link "Открыть" at bounding box center [285, 217] width 26 height 7
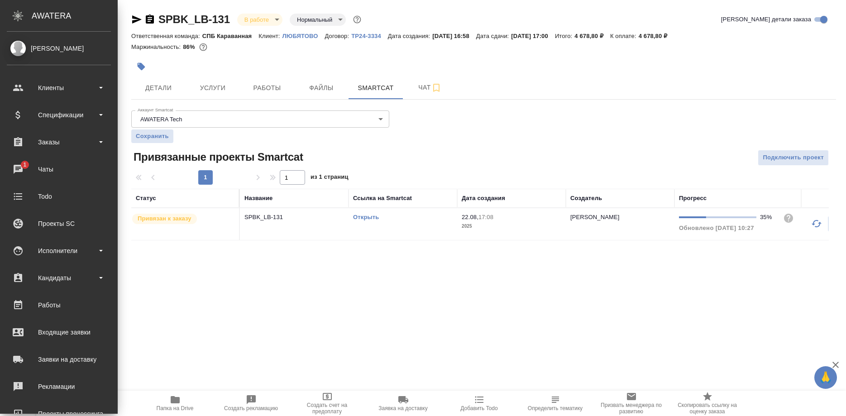
click at [1, 170] on li "1 Чаты" at bounding box center [59, 169] width 118 height 23
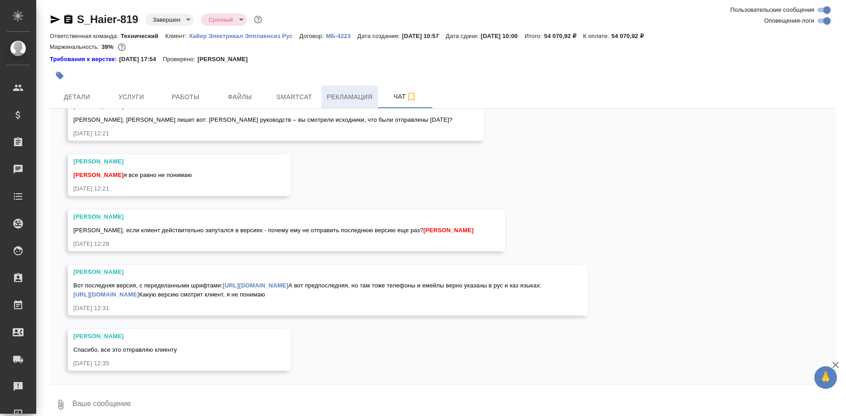
scroll to position [16448, 0]
click at [348, 94] on span "Рекламация" at bounding box center [350, 96] width 46 height 11
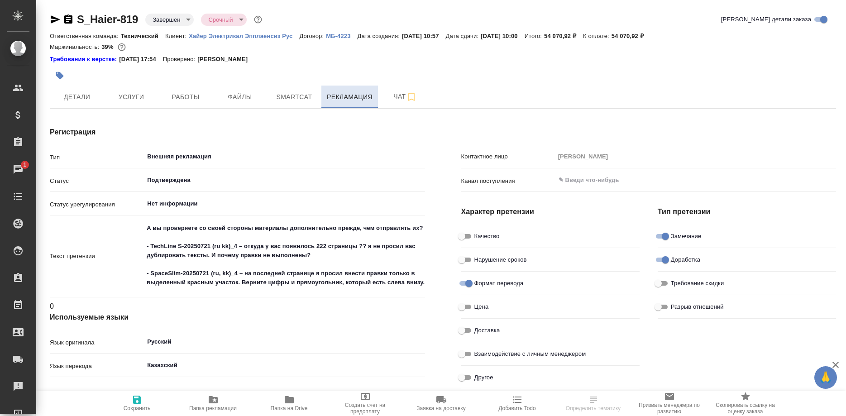
type textarea "x"
type input "Верстка"
type textarea "x"
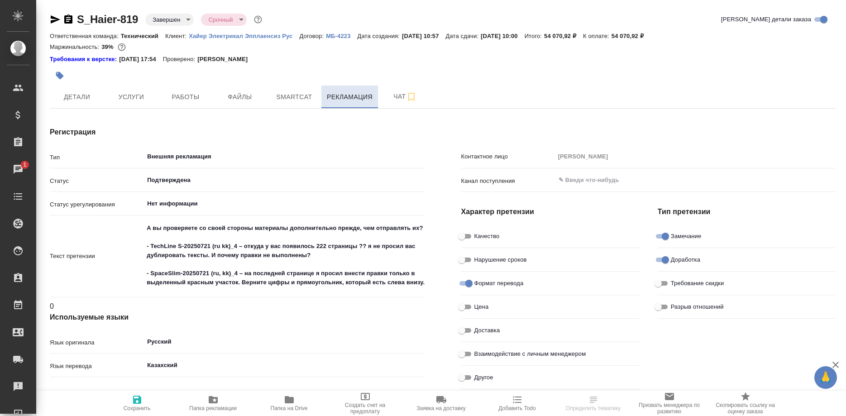
type textarea "x"
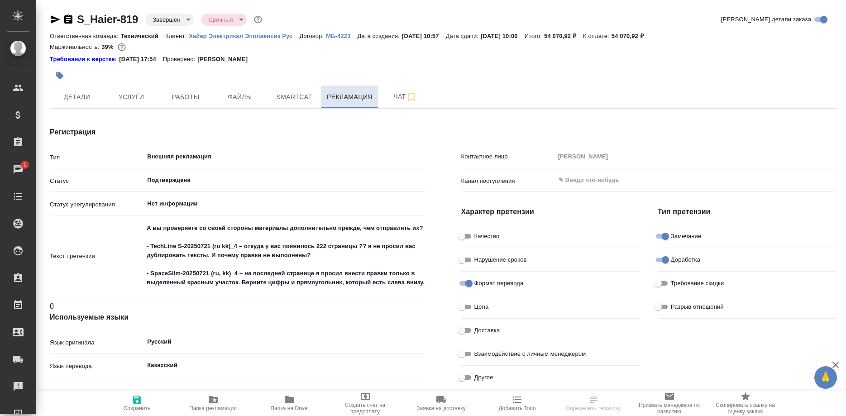
type input "Арсеньева Вера"
click at [393, 94] on span "Чат" at bounding box center [404, 96] width 43 height 11
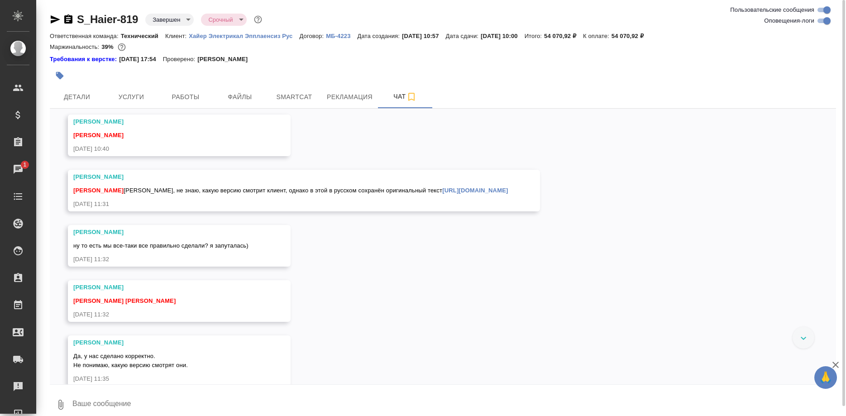
scroll to position [14325, 0]
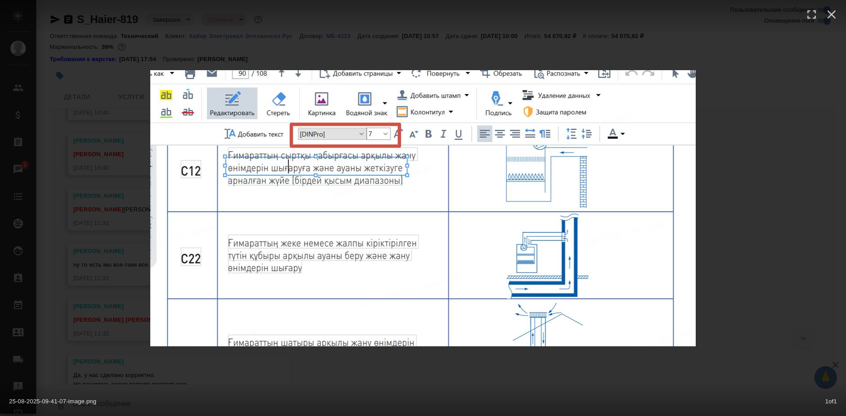
click at [741, 178] on div "25-08-2025-09-41-07-image.png 1 of 1" at bounding box center [423, 208] width 846 height 416
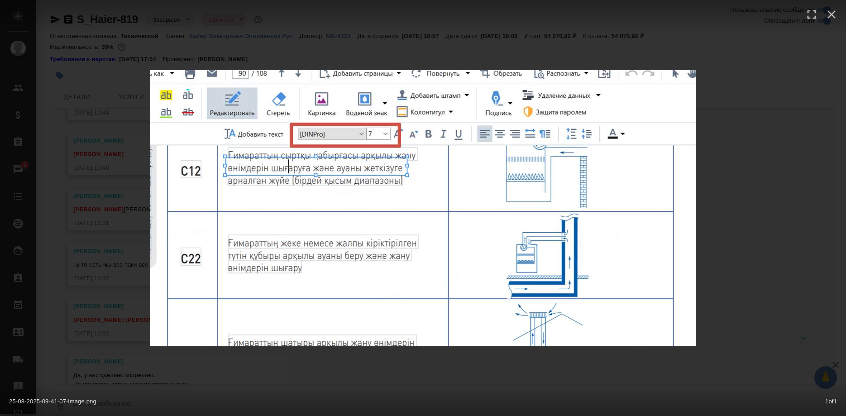
click at [748, 200] on div "25-08-2025-09-41-07-image.png 1 of 1" at bounding box center [423, 208] width 846 height 416
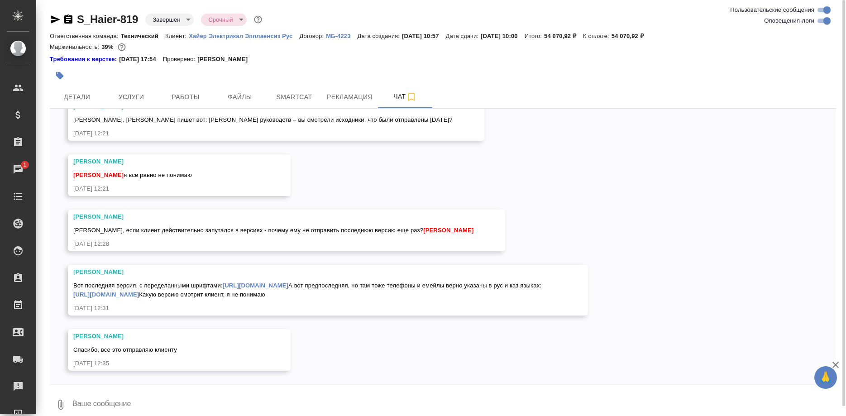
scroll to position [16449, 0]
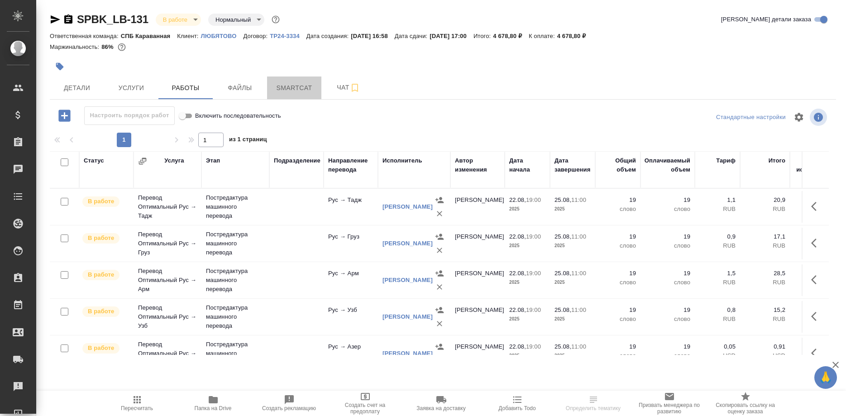
click at [290, 91] on span "Smartcat" at bounding box center [293, 87] width 43 height 11
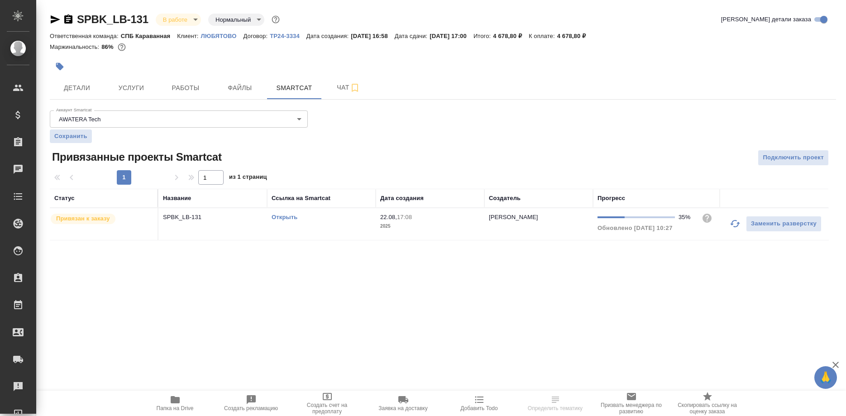
click at [291, 217] on link "Открыть" at bounding box center [285, 217] width 26 height 7
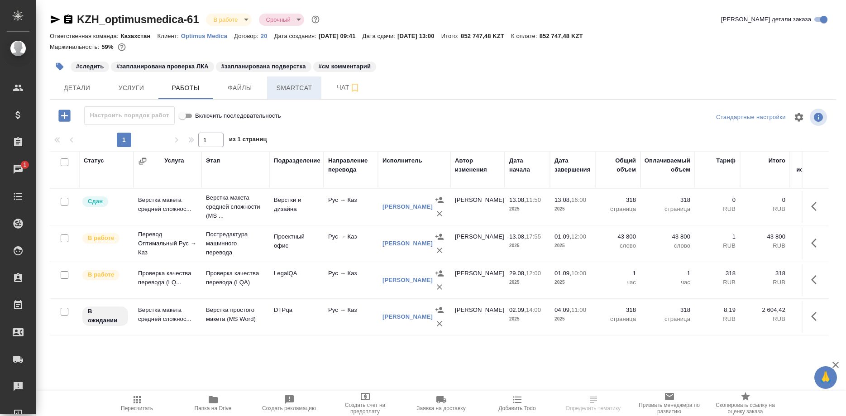
click at [288, 98] on button "Smartcat" at bounding box center [294, 87] width 54 height 23
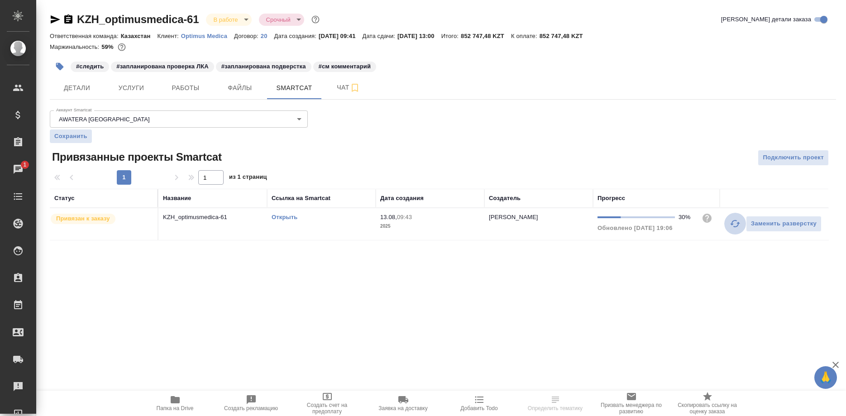
click at [729, 224] on button "button" at bounding box center [735, 224] width 22 height 22
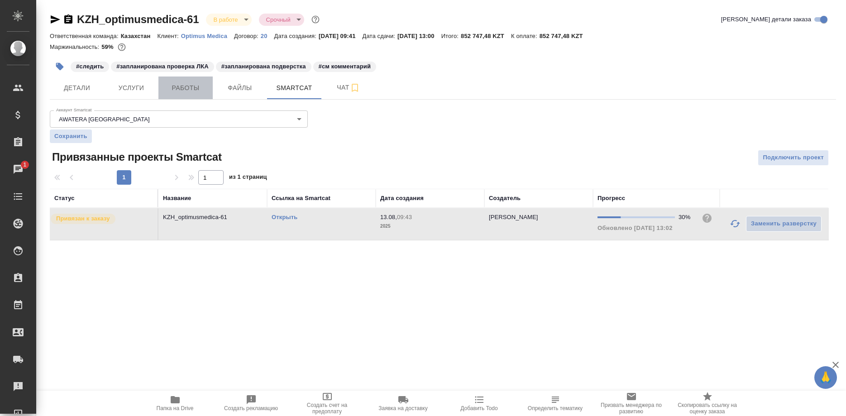
click at [185, 87] on span "Работы" at bounding box center [185, 87] width 43 height 11
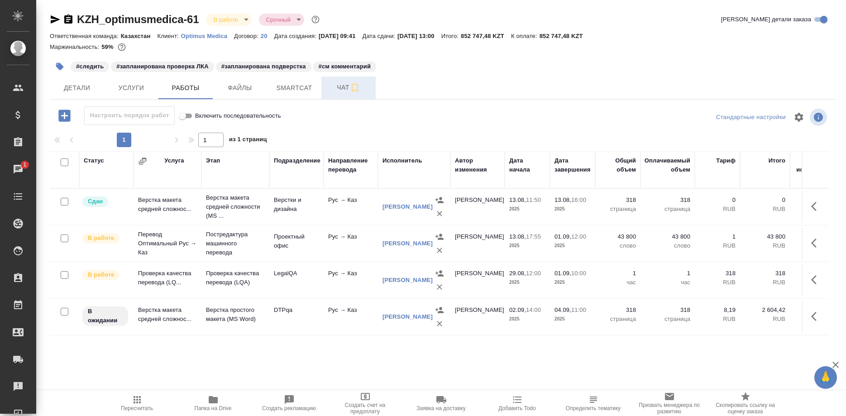
click at [332, 92] on span "Чат" at bounding box center [348, 87] width 43 height 11
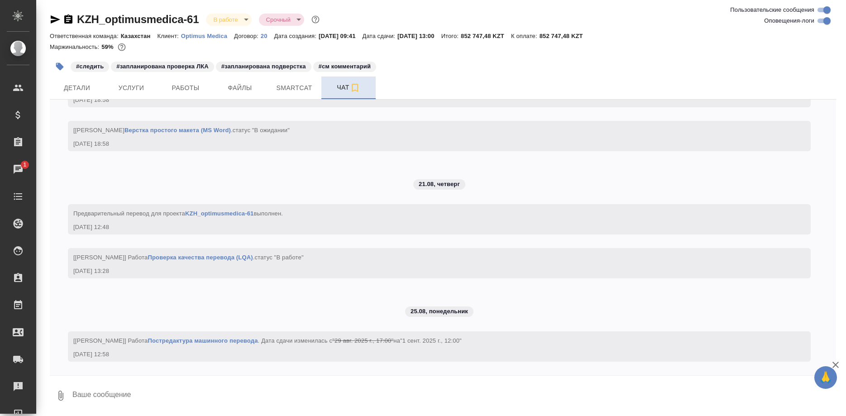
scroll to position [3472, 0]
click at [175, 83] on span "Работы" at bounding box center [185, 87] width 43 height 11
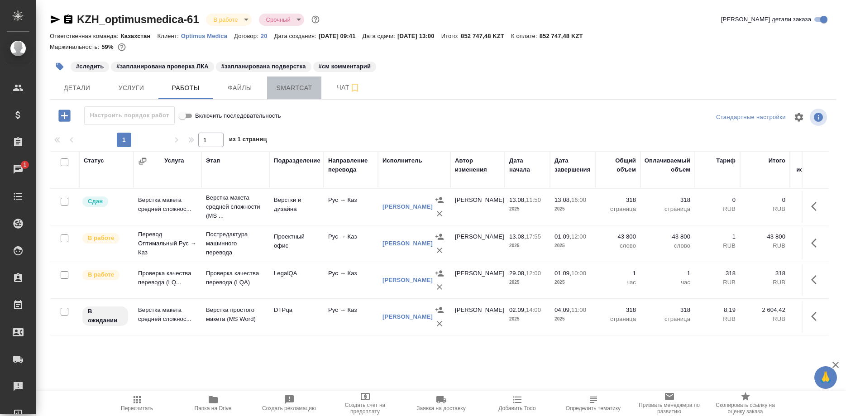
click at [286, 86] on span "Smartcat" at bounding box center [293, 87] width 43 height 11
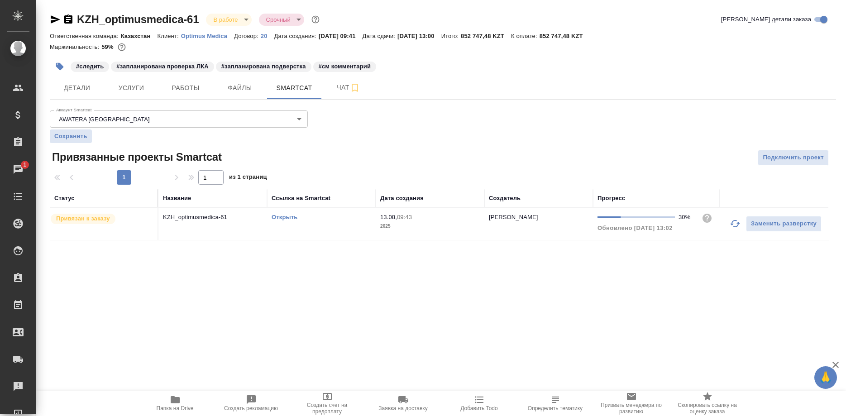
click at [284, 216] on link "Открыть" at bounding box center [285, 217] width 26 height 7
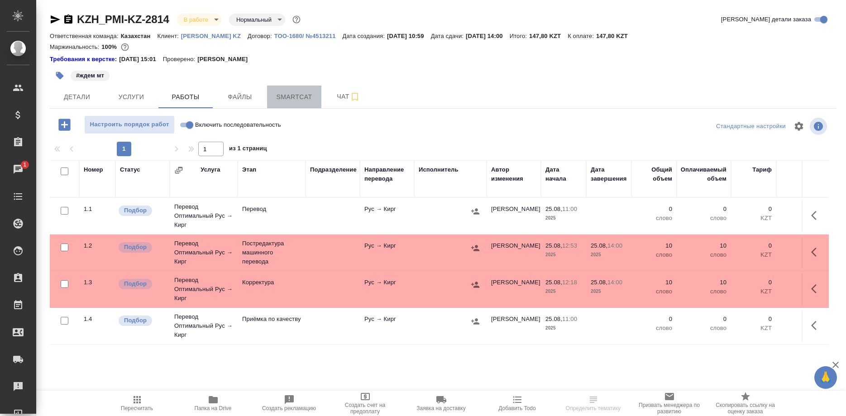
click at [289, 95] on span "Smartcat" at bounding box center [293, 96] width 43 height 11
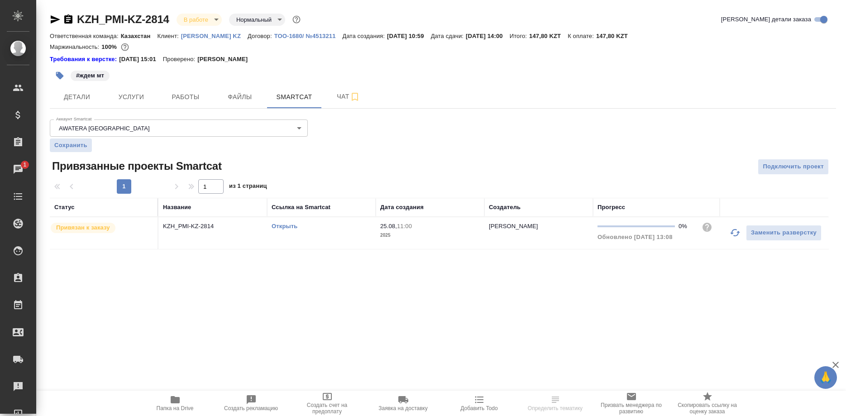
click at [287, 226] on link "Открыть" at bounding box center [285, 226] width 26 height 7
